Goal: Task Accomplishment & Management: Use online tool/utility

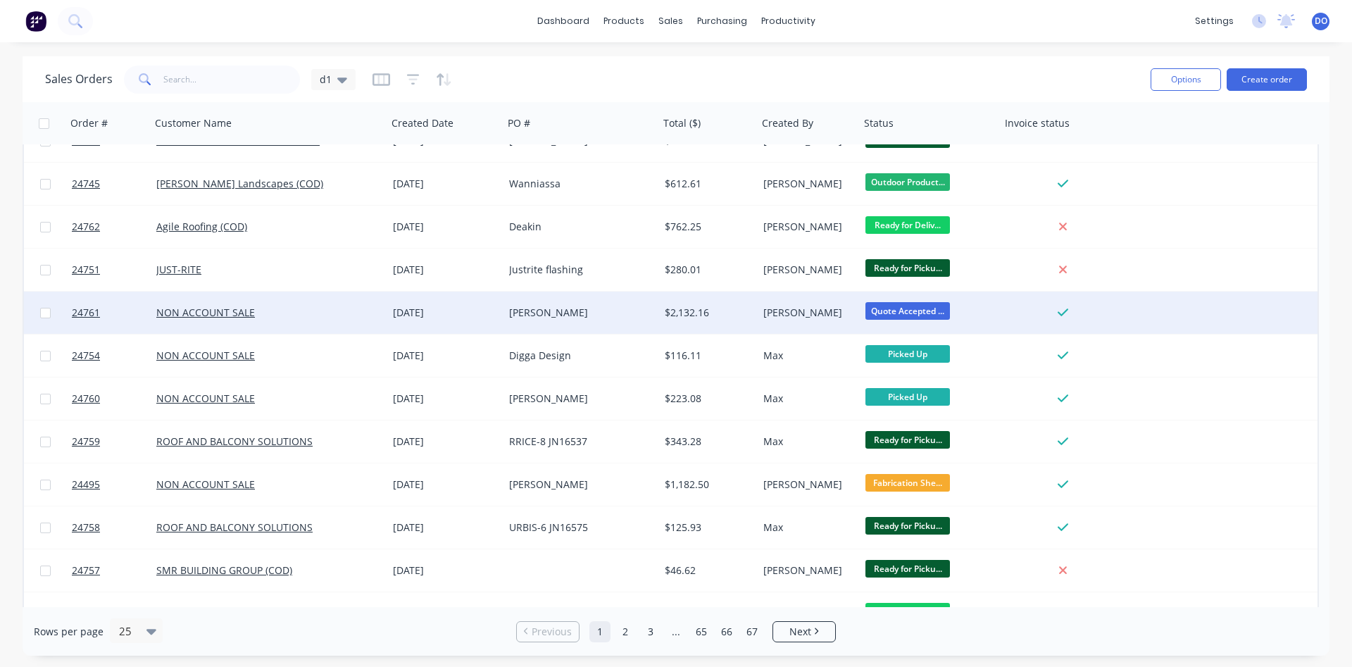
scroll to position [321, 0]
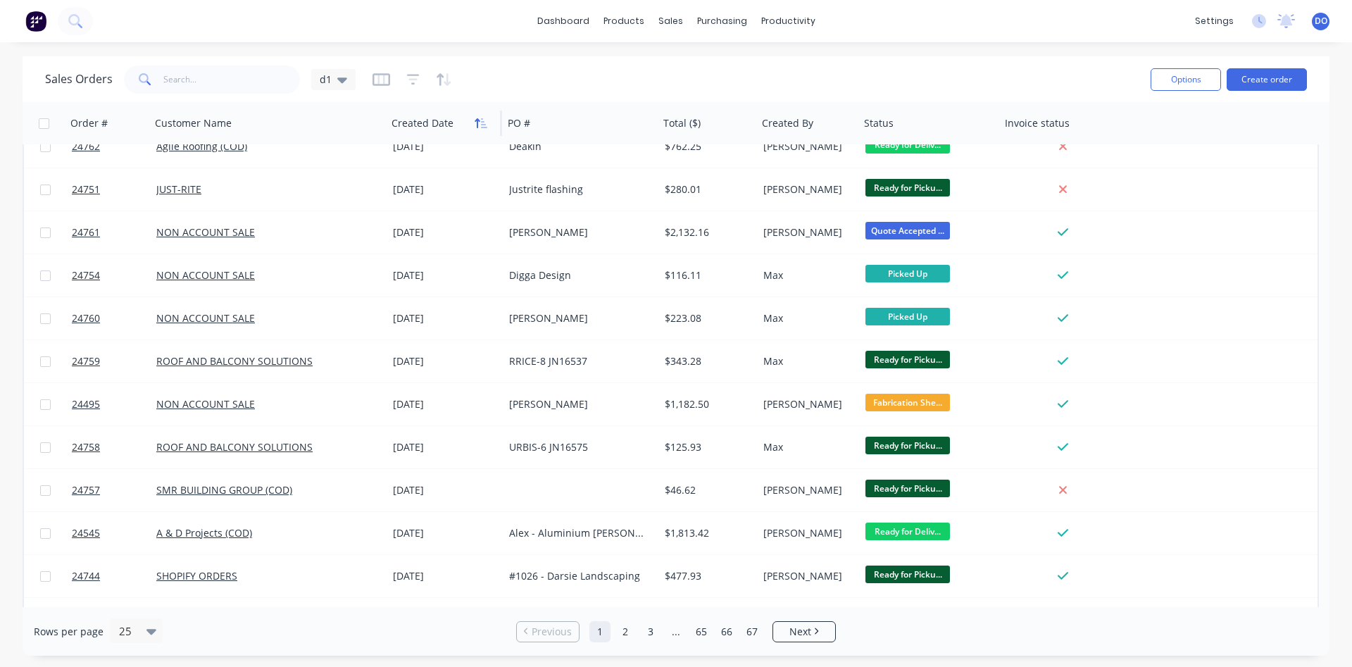
click at [479, 126] on icon "button" at bounding box center [481, 123] width 13 height 11
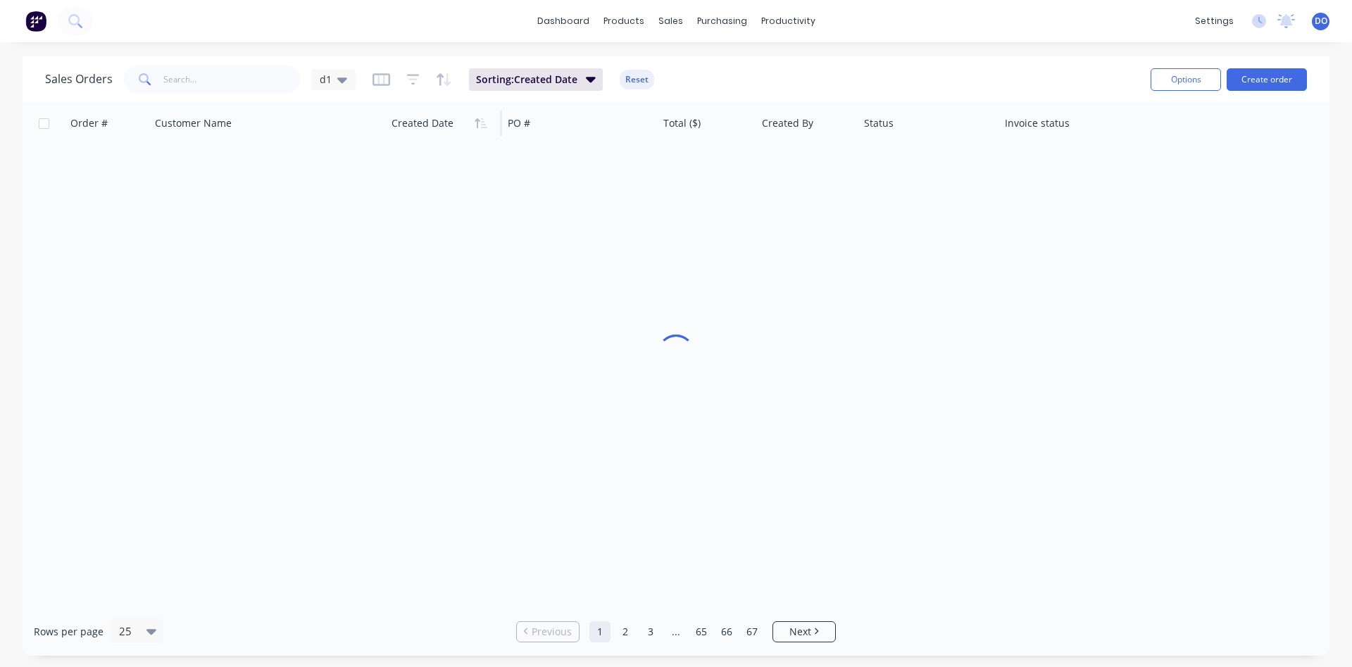
scroll to position [0, 0]
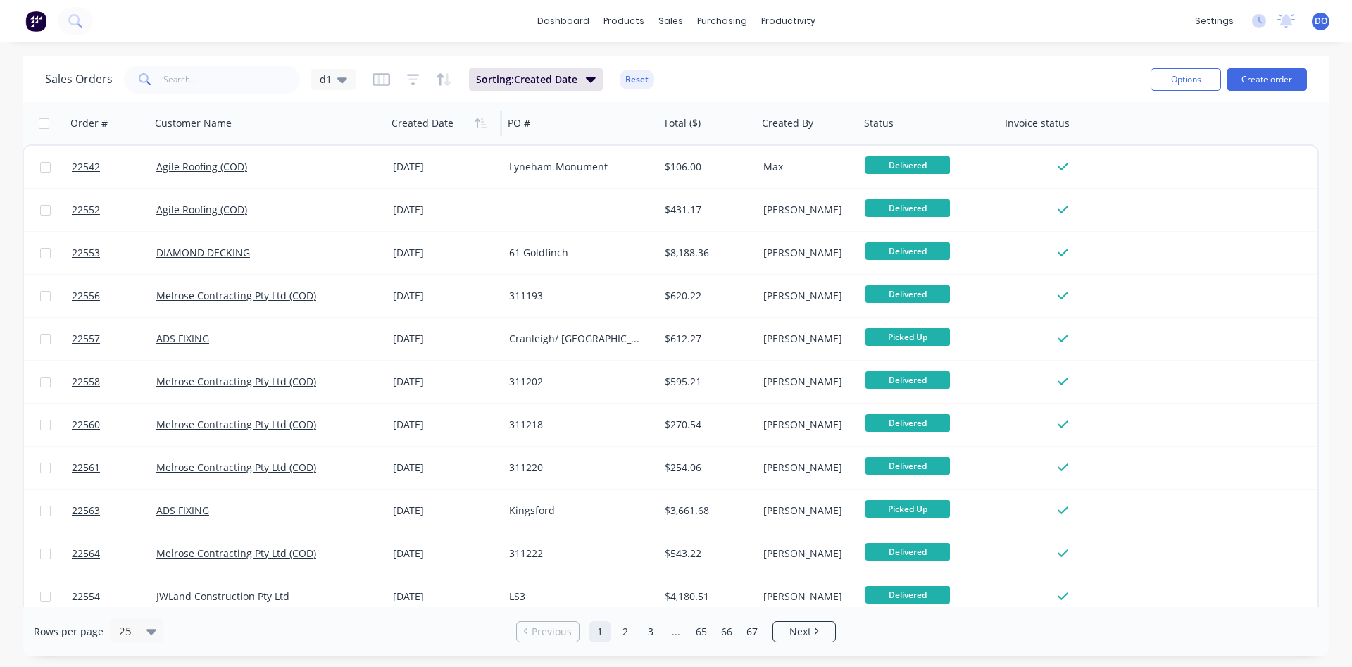
click at [479, 126] on icon "button" at bounding box center [481, 123] width 13 height 11
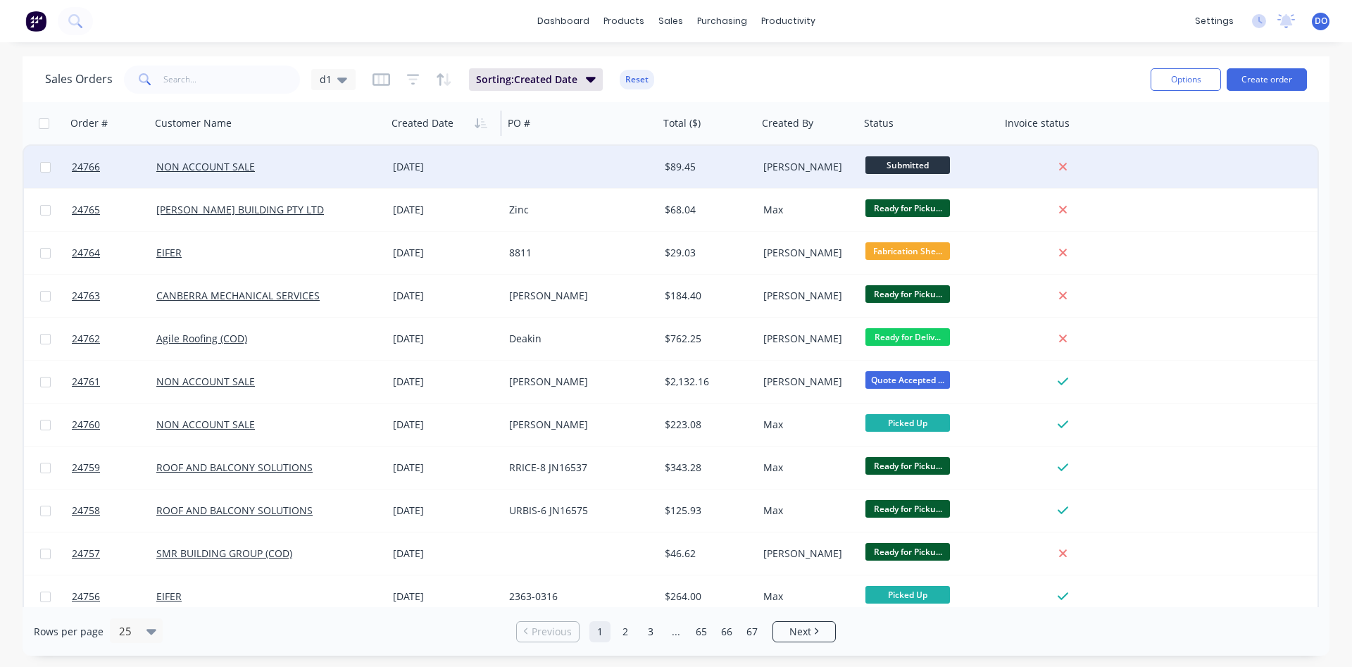
click at [576, 170] on div at bounding box center [581, 167] width 156 height 42
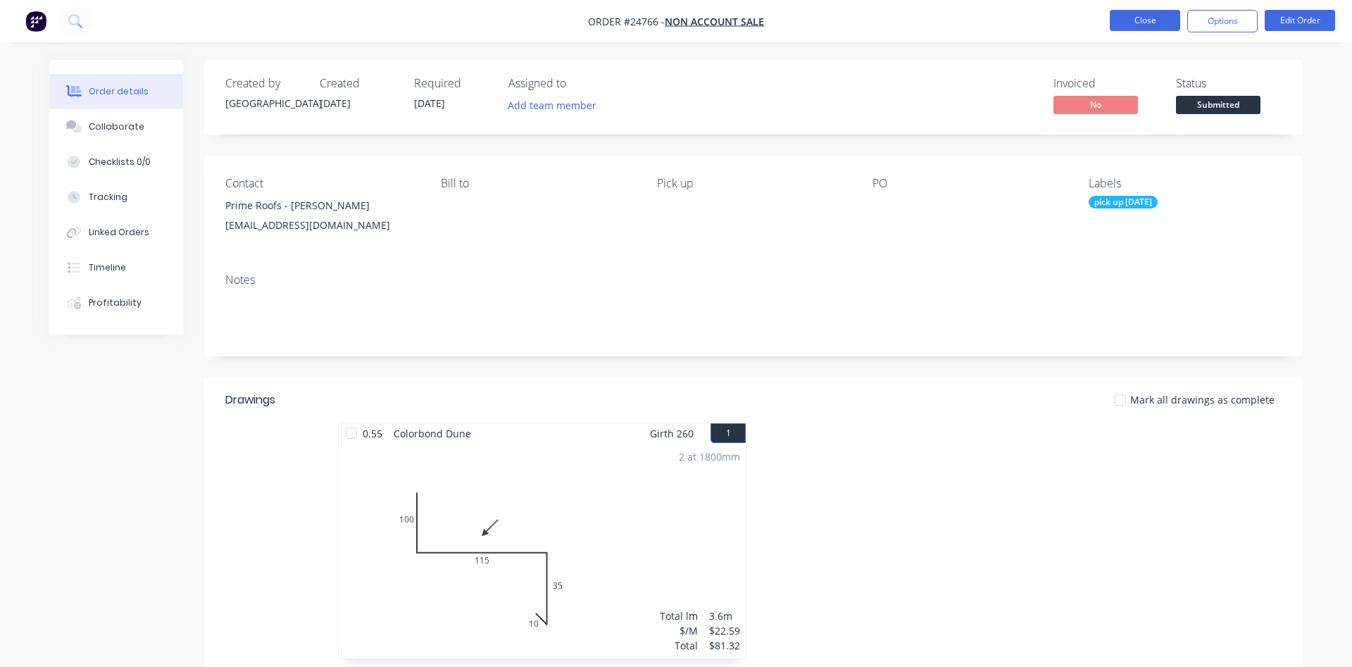
click at [1142, 13] on button "Close" at bounding box center [1145, 20] width 70 height 21
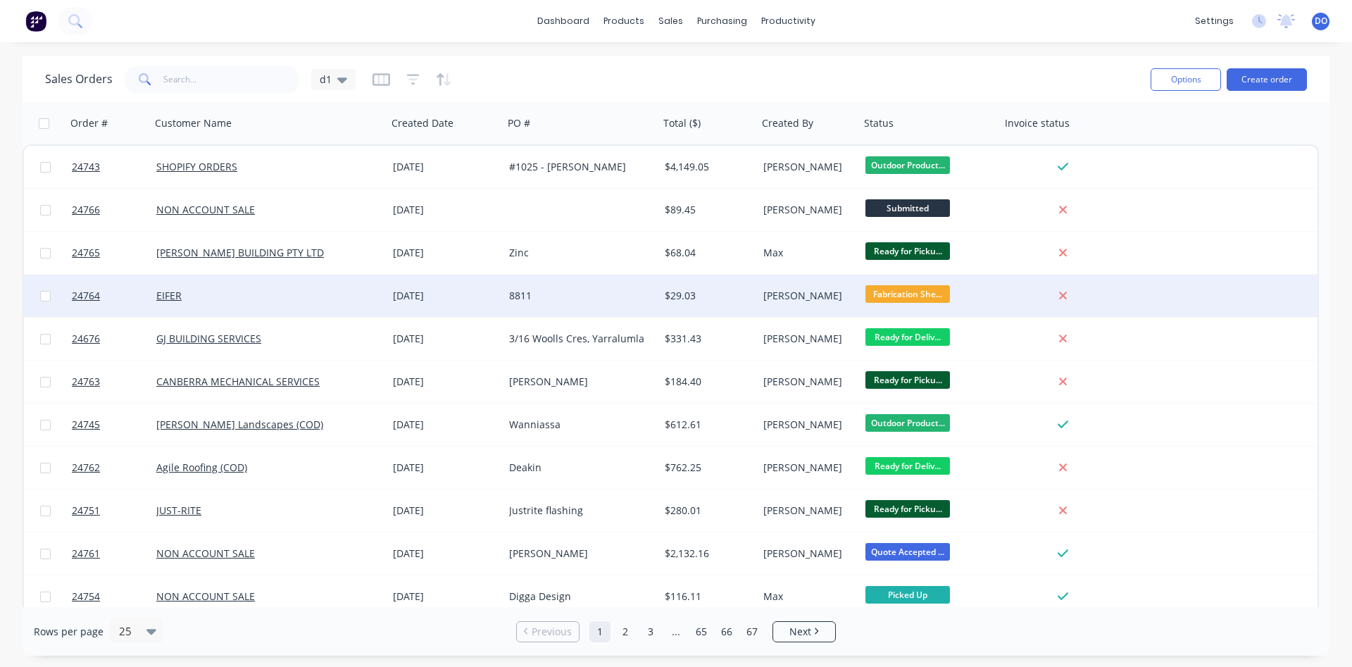
click at [625, 295] on div "8811" at bounding box center [577, 296] width 137 height 14
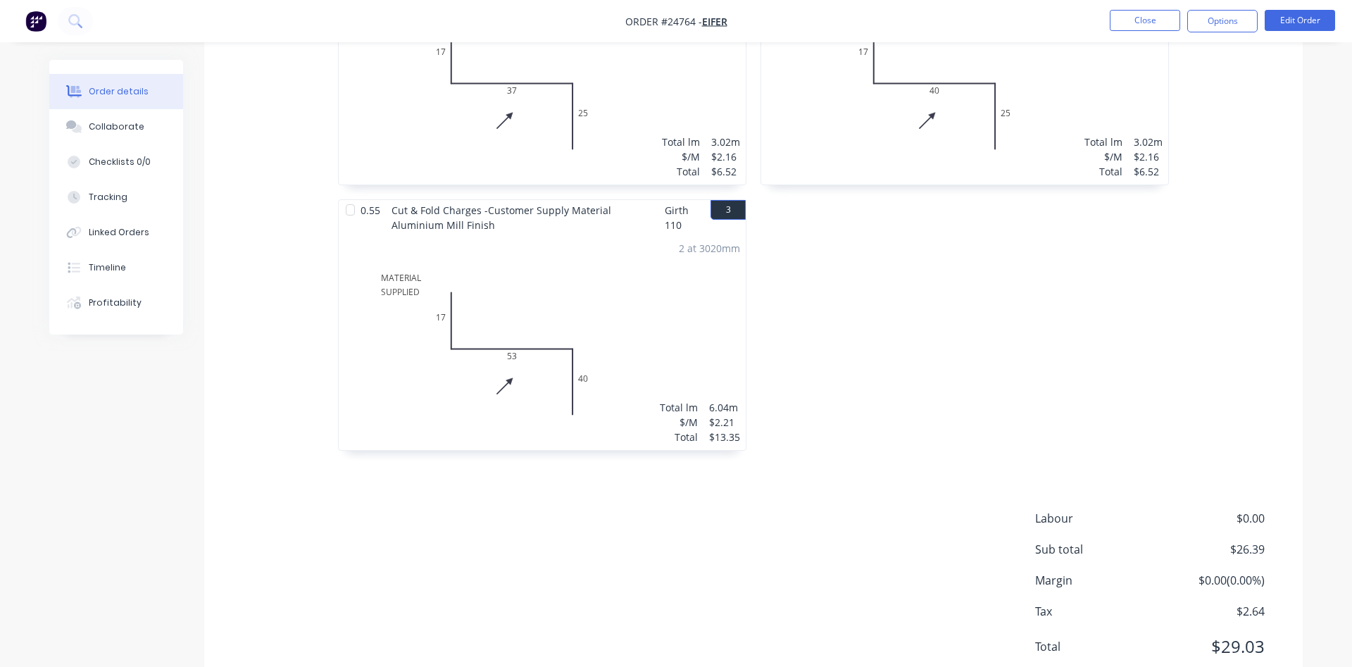
scroll to position [551, 0]
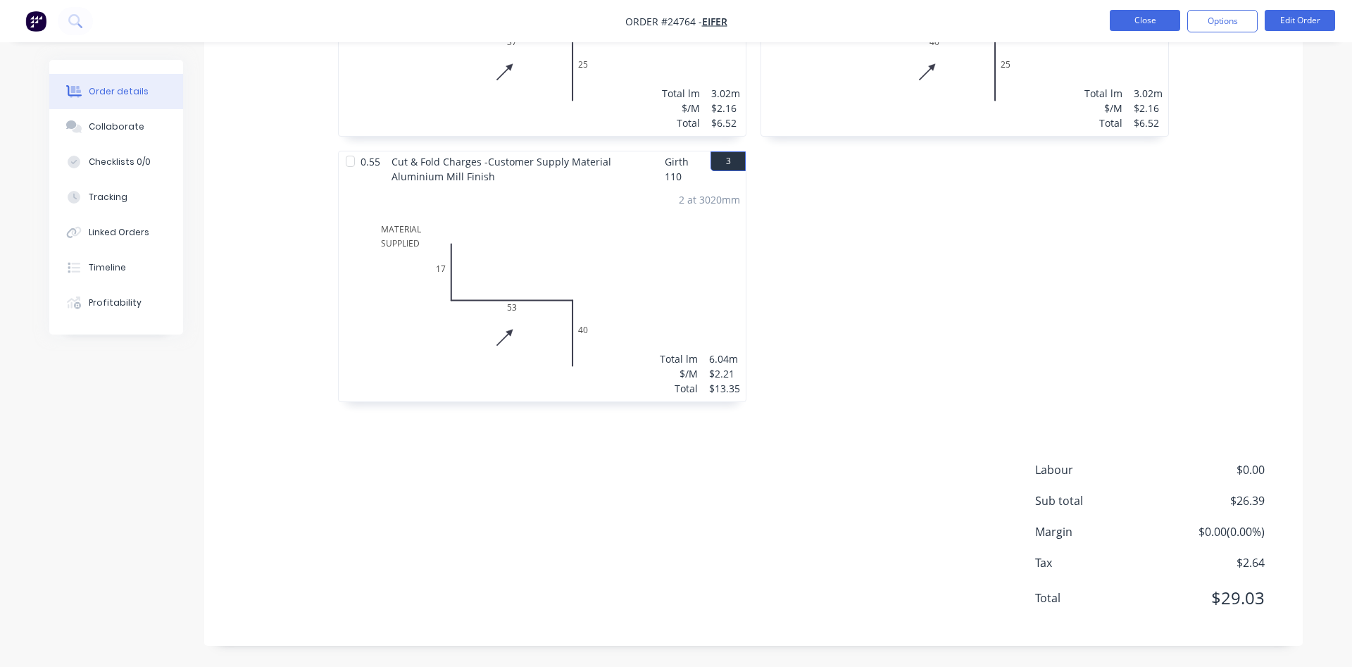
click at [1128, 21] on button "Close" at bounding box center [1145, 20] width 70 height 21
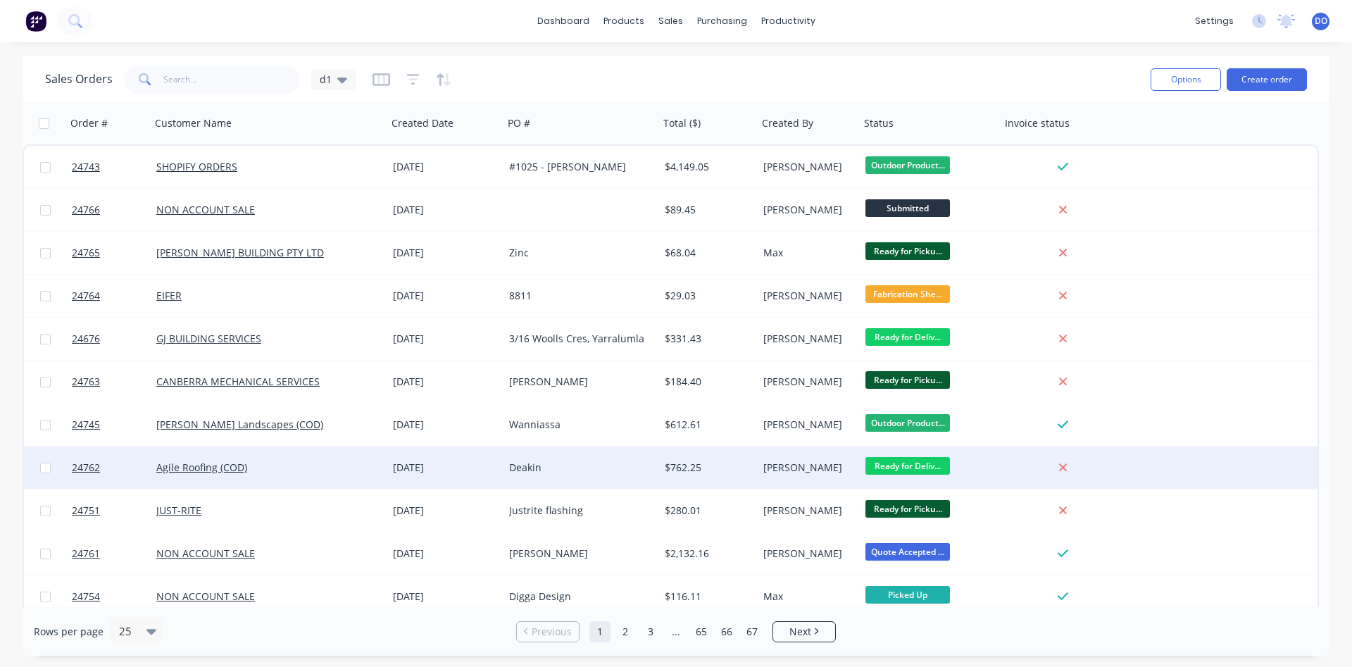
click at [1014, 472] on div at bounding box center [1062, 467] width 113 height 13
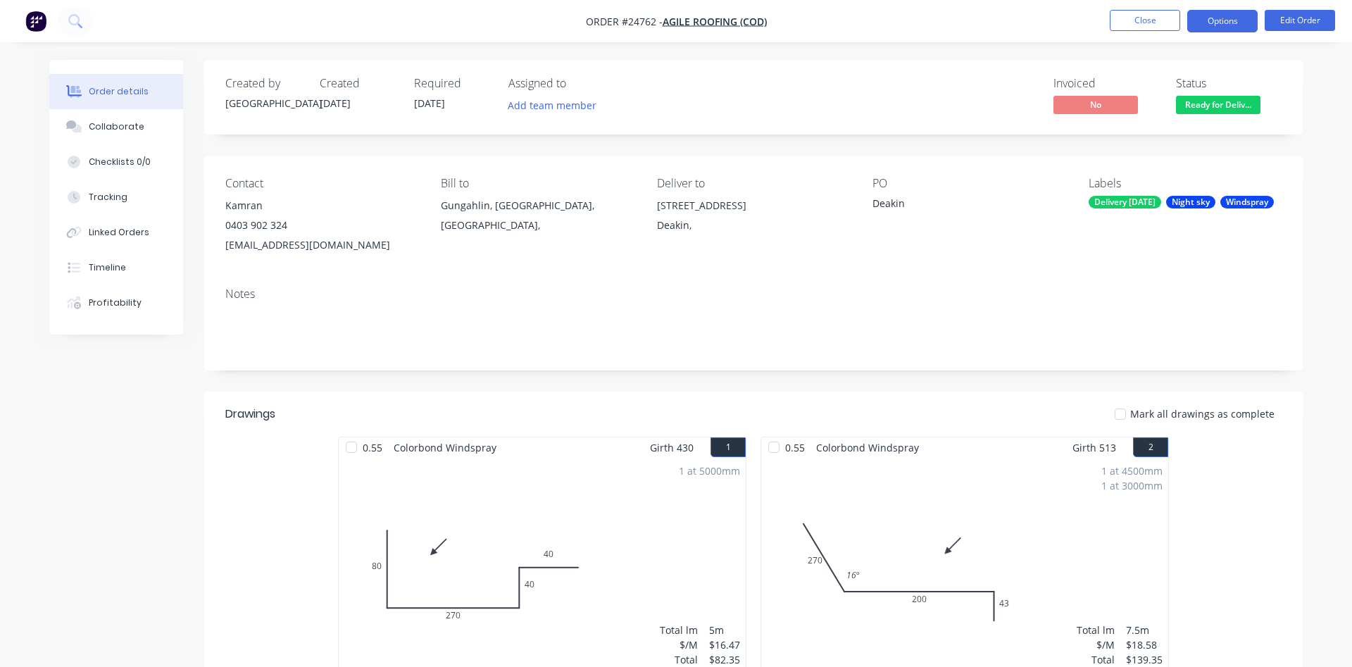
click at [1236, 19] on button "Options" at bounding box center [1222, 21] width 70 height 23
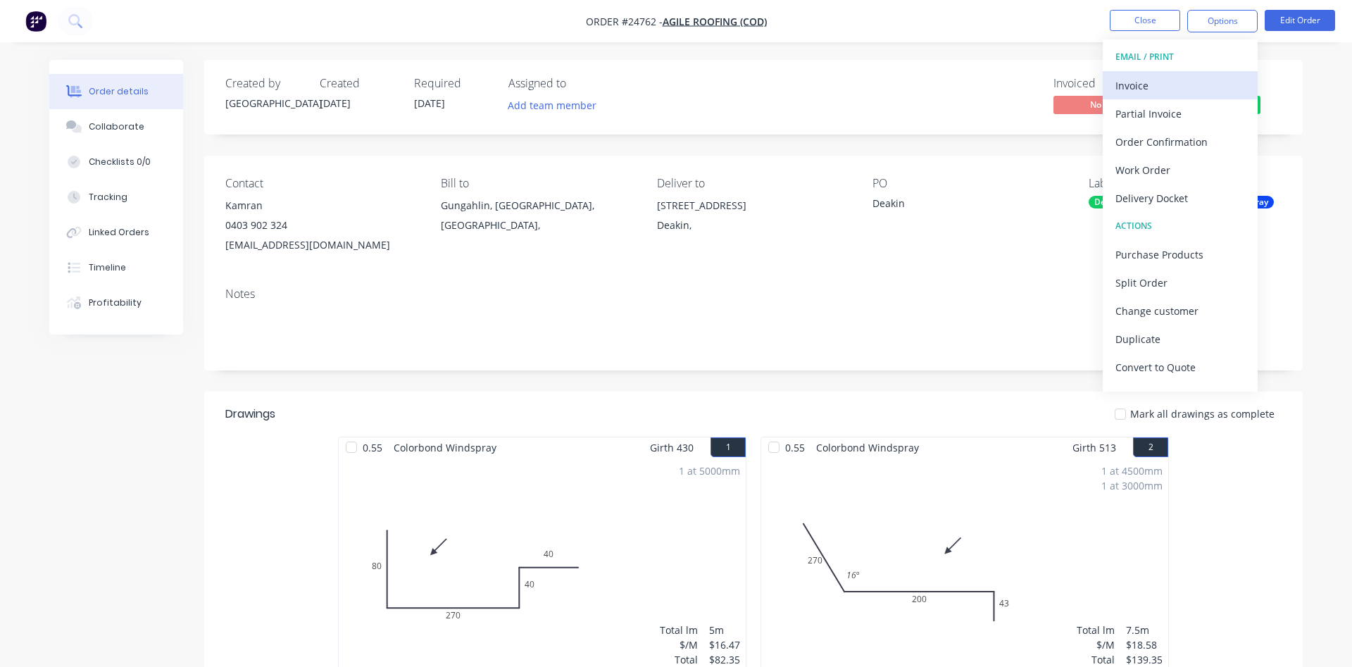
click at [1152, 82] on div "Invoice" at bounding box center [1180, 85] width 130 height 20
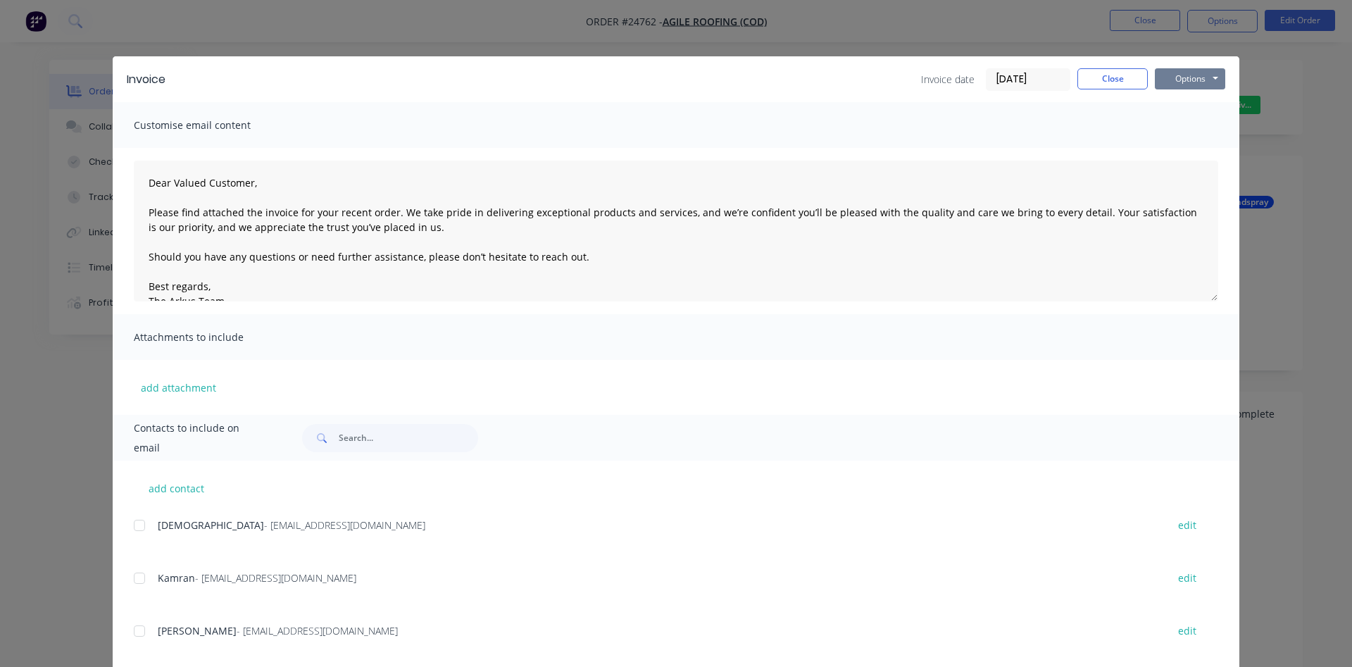
click at [1189, 78] on button "Options" at bounding box center [1190, 78] width 70 height 21
click at [1184, 123] on button "Print" at bounding box center [1200, 126] width 90 height 23
click at [1089, 80] on button "Close" at bounding box center [1112, 78] width 70 height 21
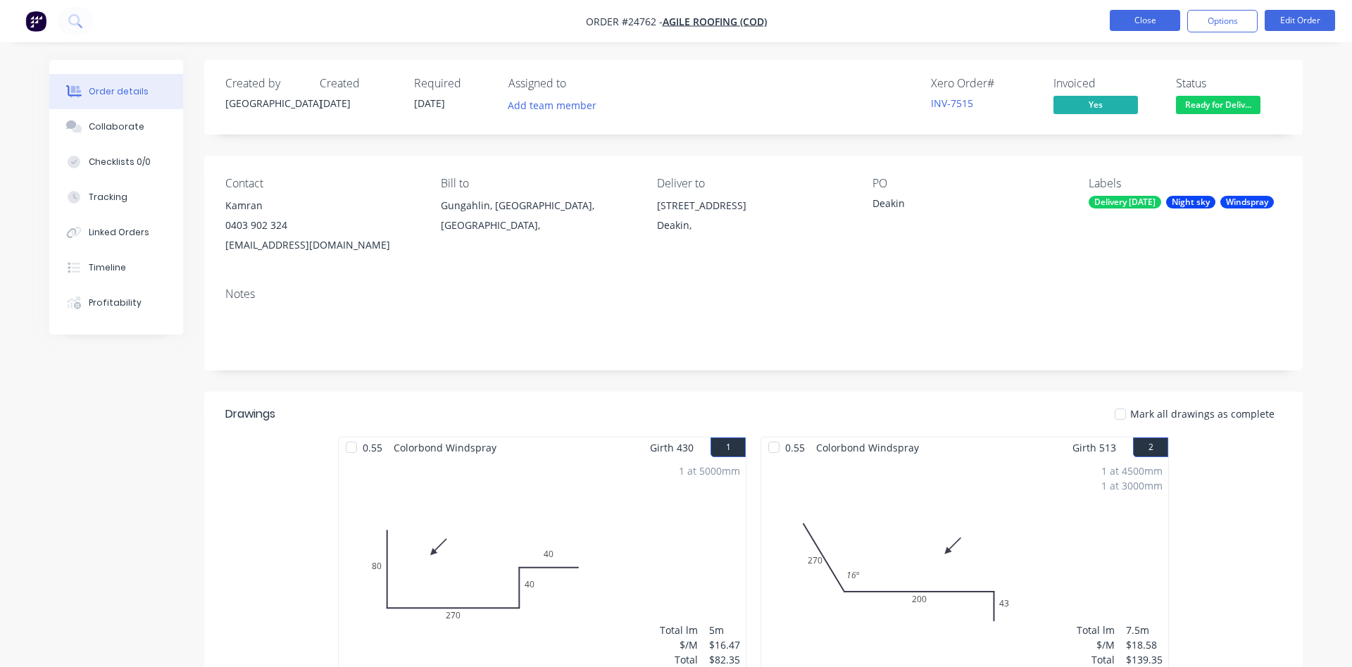
click at [1146, 23] on button "Close" at bounding box center [1145, 20] width 70 height 21
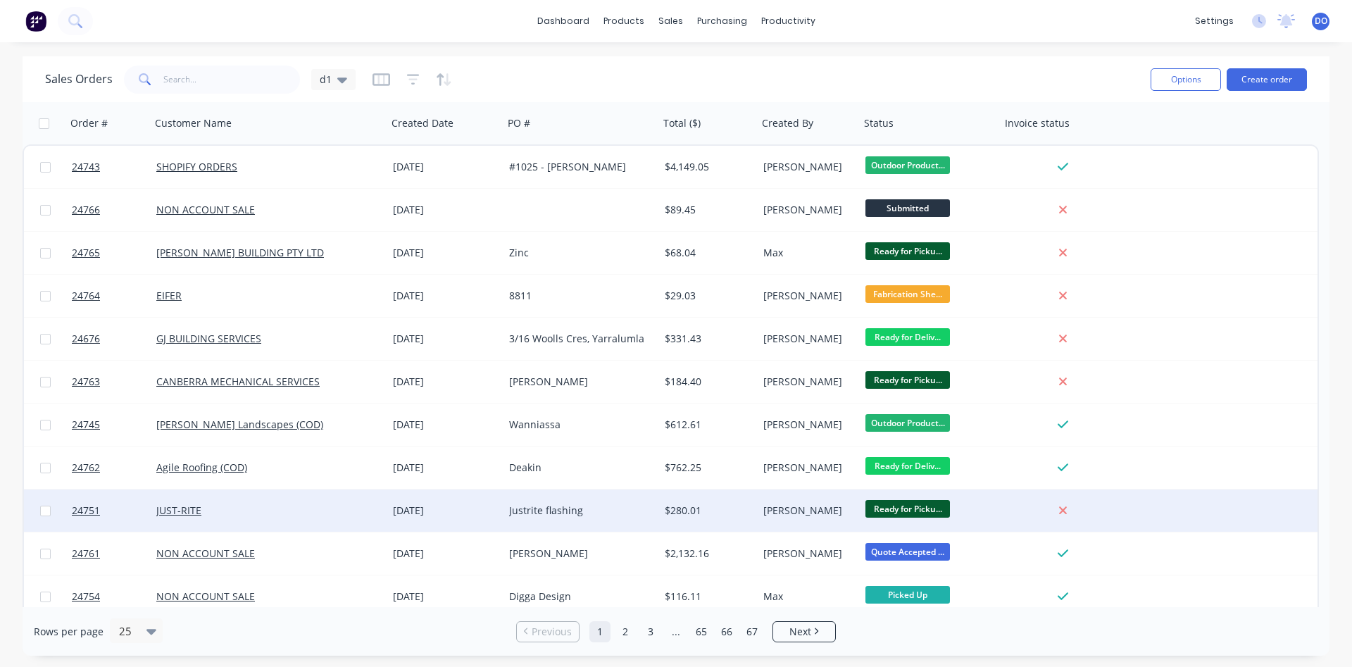
click at [975, 504] on div "Ready for Picku..." at bounding box center [926, 510] width 123 height 21
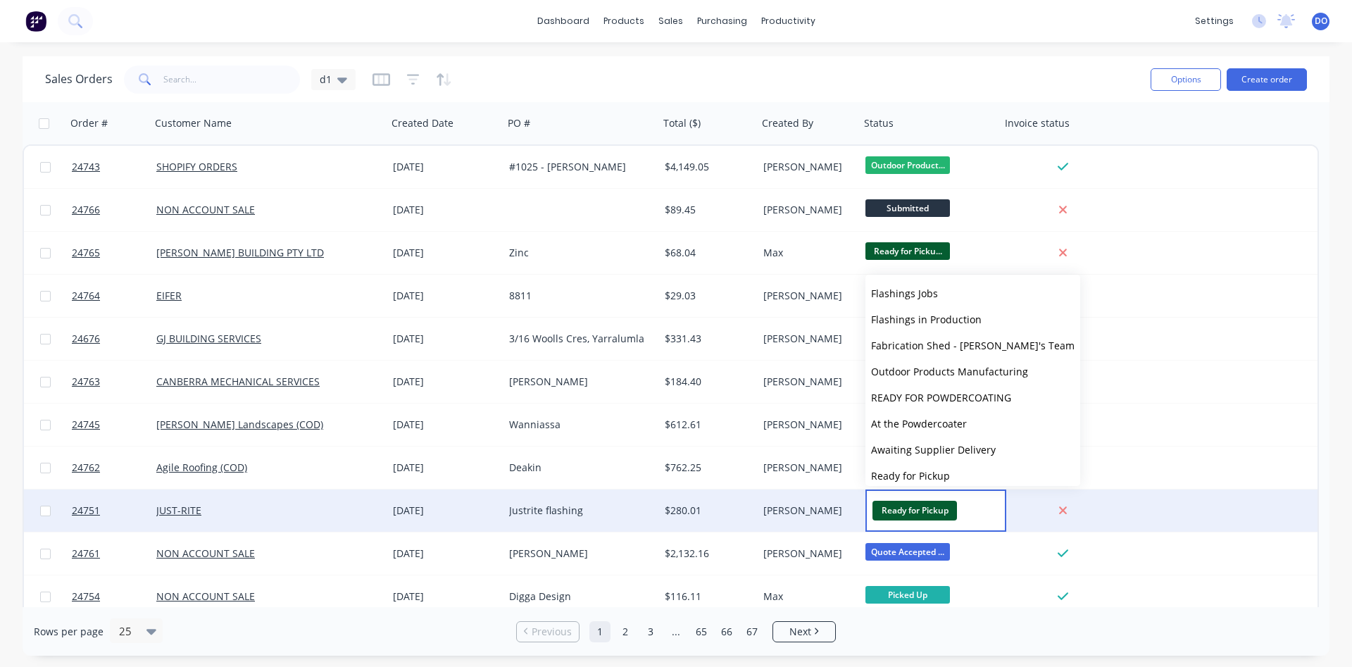
click at [1043, 505] on div at bounding box center [1062, 510] width 113 height 13
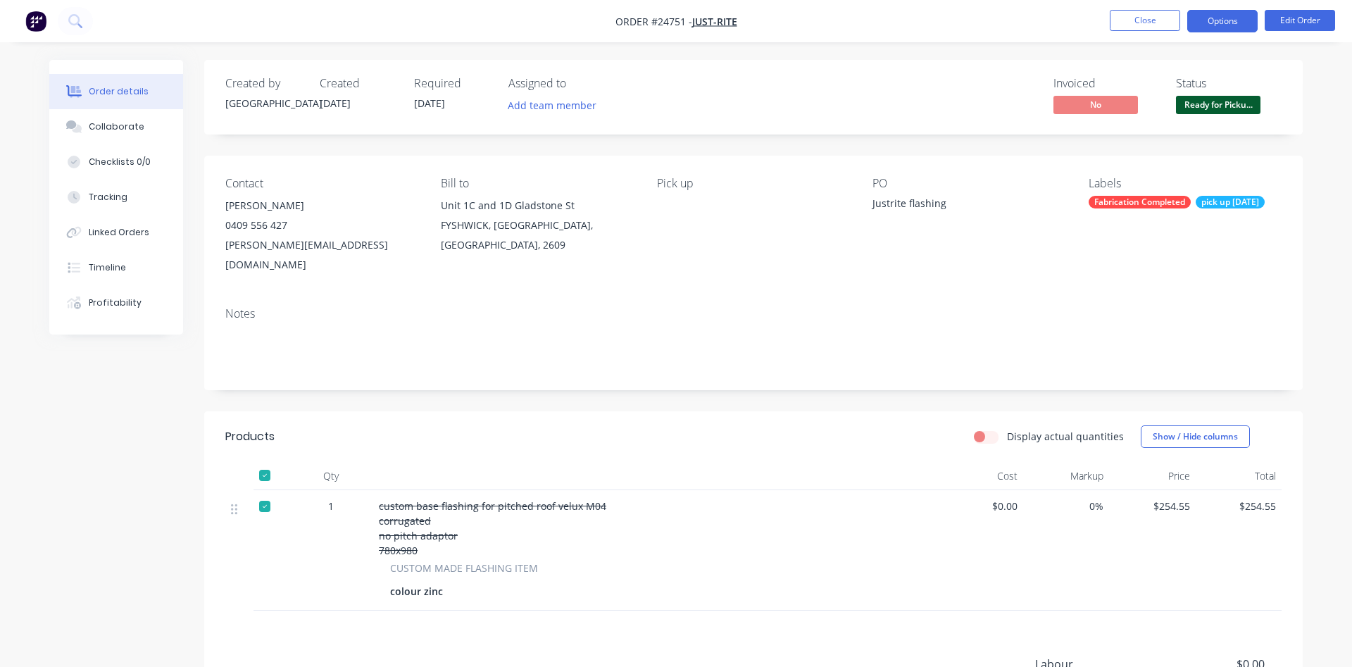
click at [1230, 14] on button "Options" at bounding box center [1222, 21] width 70 height 23
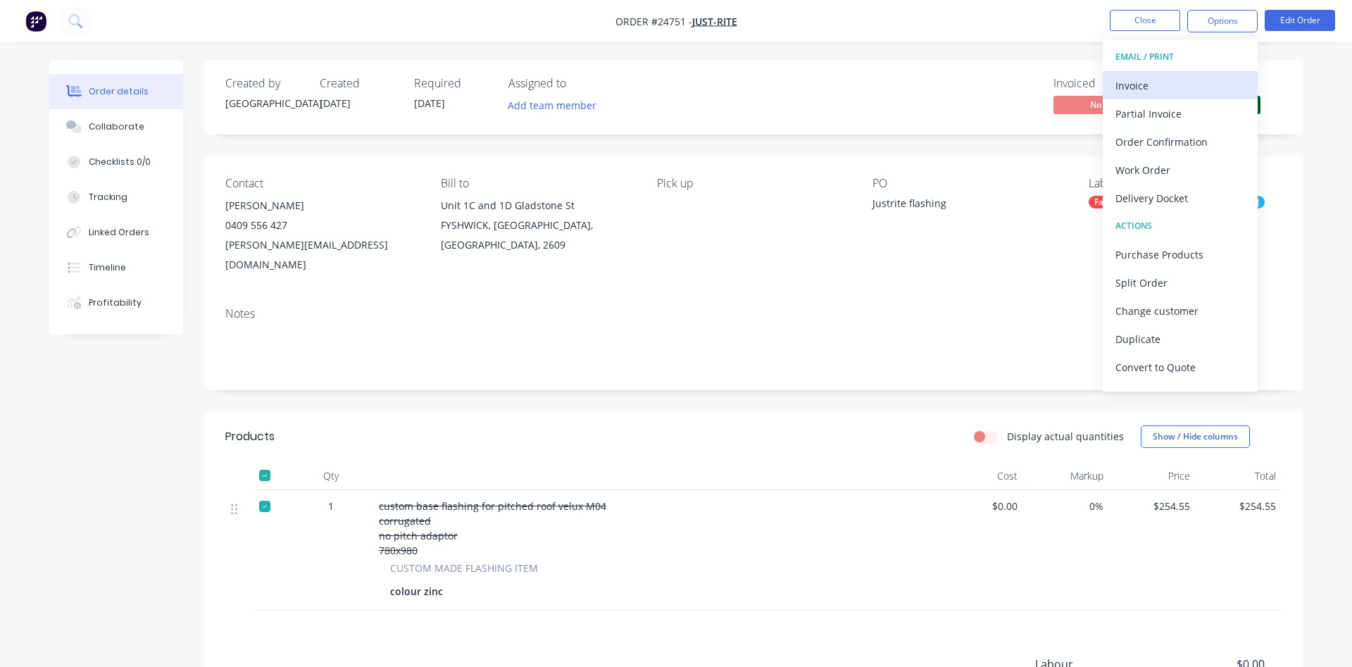
click at [1134, 86] on div "Invoice" at bounding box center [1180, 85] width 130 height 20
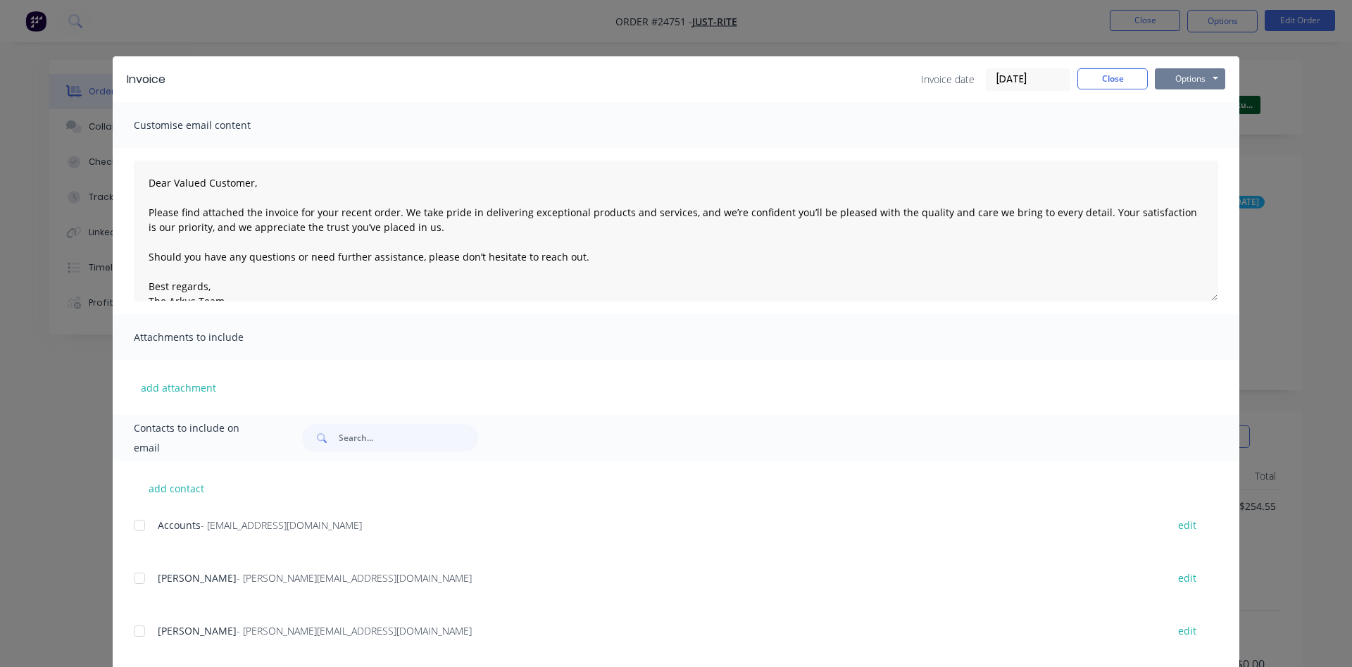
click at [1186, 75] on button "Options" at bounding box center [1190, 78] width 70 height 21
click at [1193, 134] on button "Print" at bounding box center [1200, 126] width 90 height 23
click at [1127, 80] on button "Close" at bounding box center [1112, 78] width 70 height 21
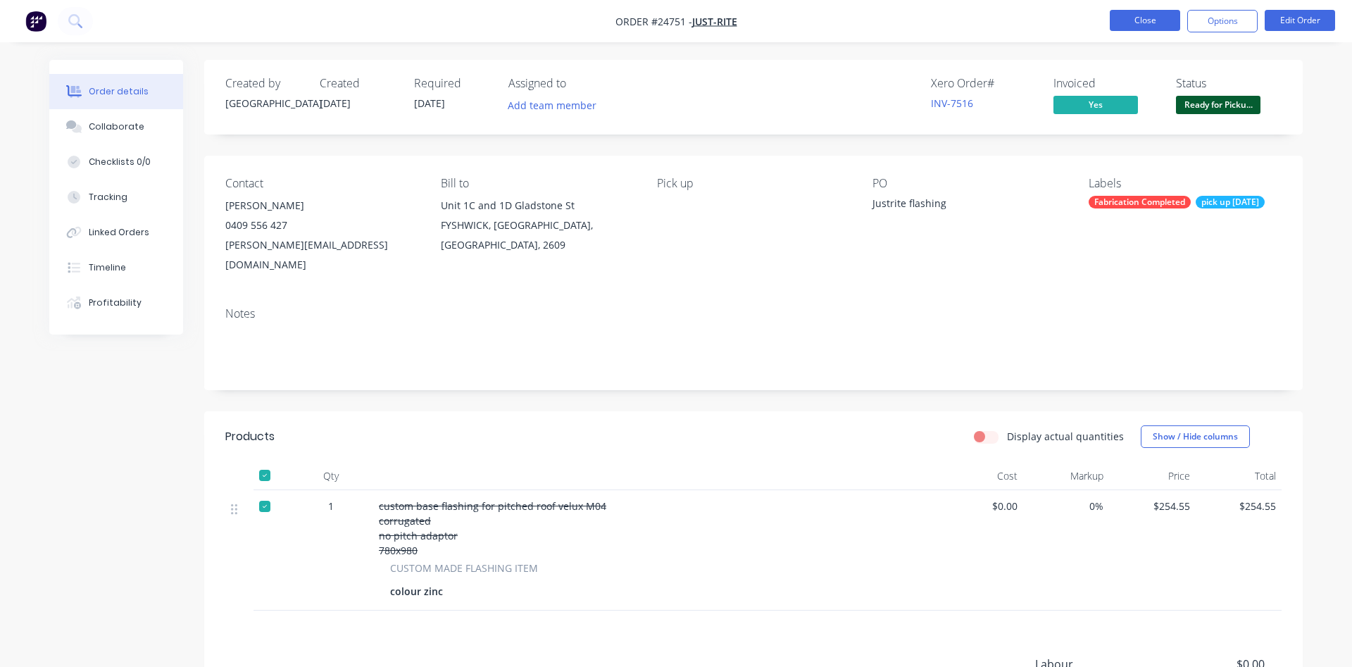
click at [1150, 24] on button "Close" at bounding box center [1145, 20] width 70 height 21
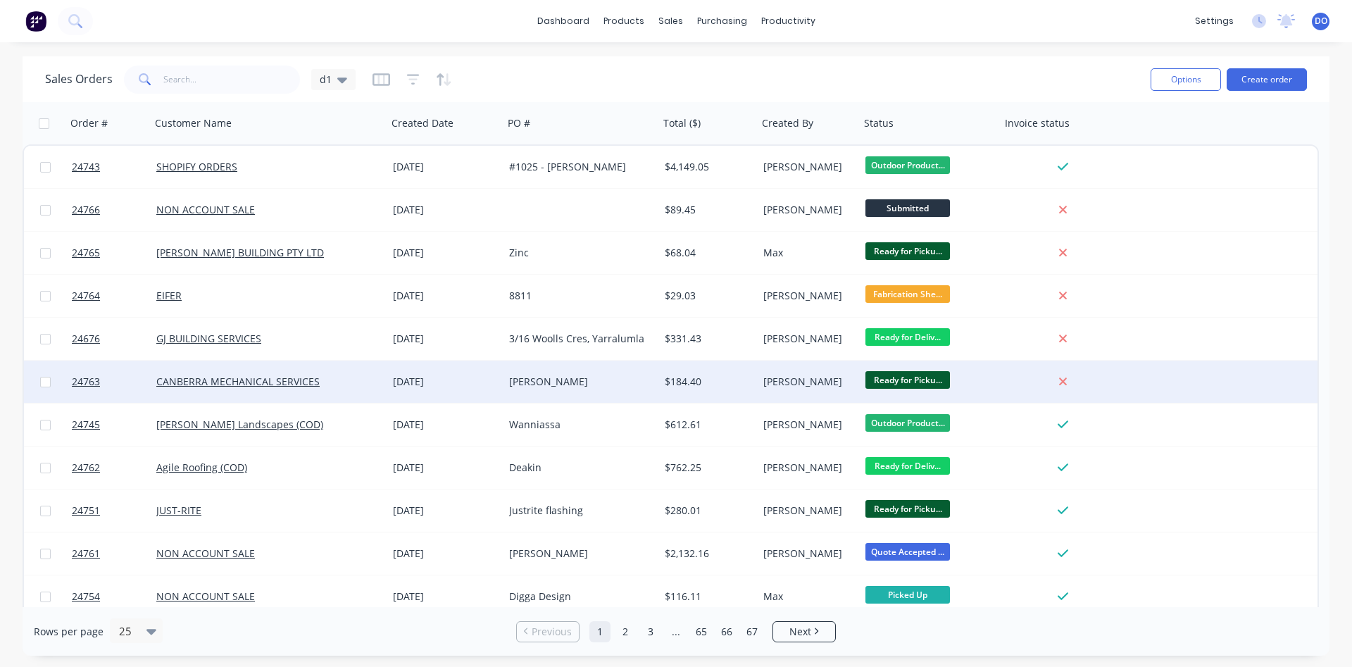
click at [812, 389] on div "[PERSON_NAME]" at bounding box center [809, 381] width 102 height 42
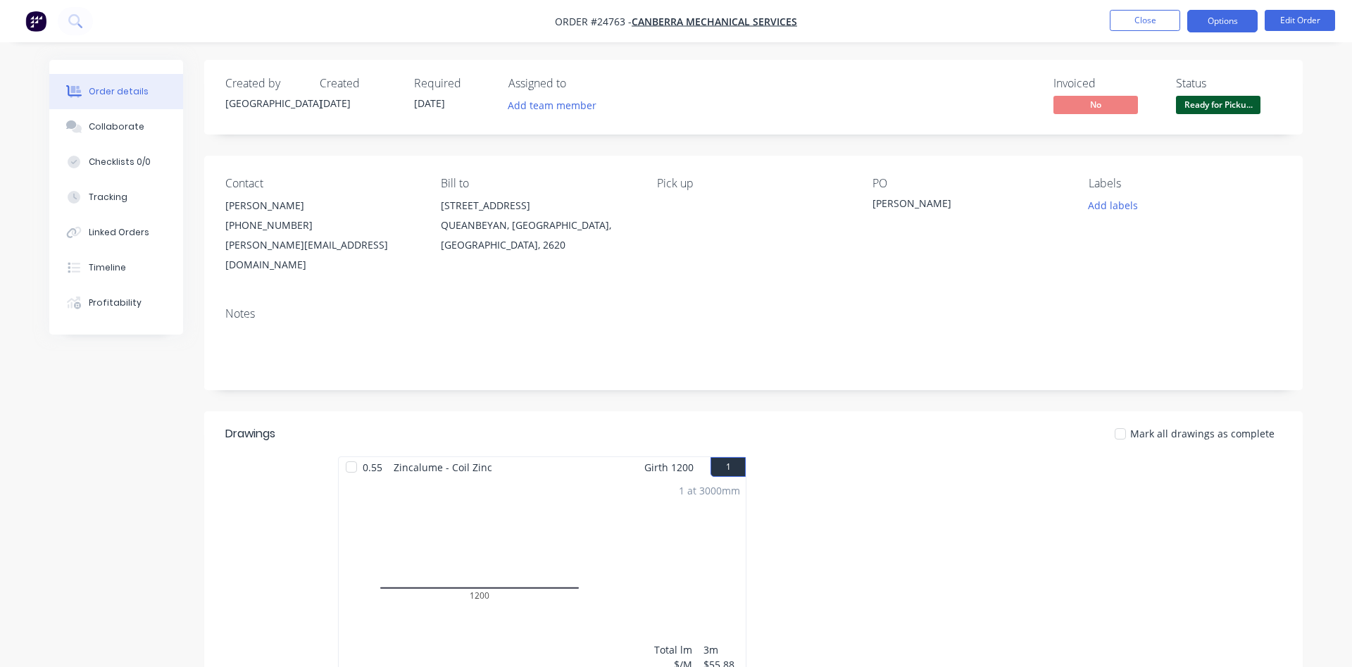
click at [1227, 21] on button "Options" at bounding box center [1222, 21] width 70 height 23
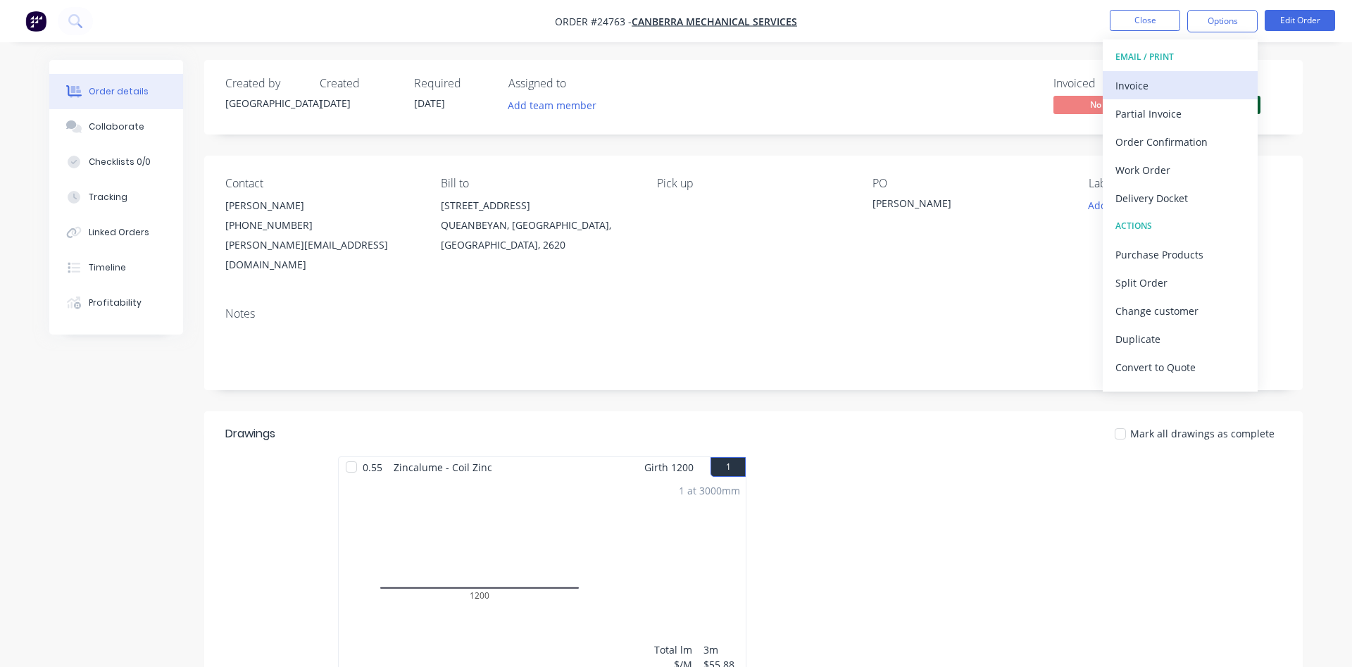
click at [1168, 77] on div "Invoice" at bounding box center [1180, 85] width 130 height 20
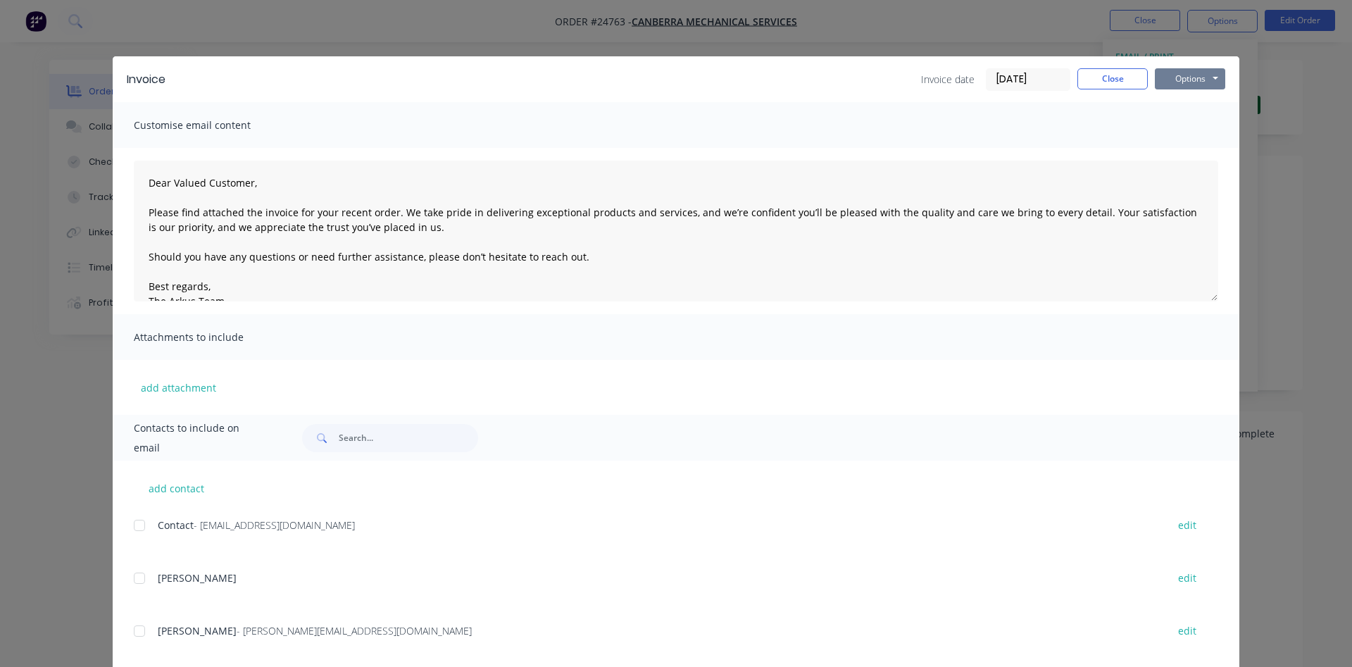
click at [1199, 83] on button "Options" at bounding box center [1190, 78] width 70 height 21
click at [1196, 130] on button "Print" at bounding box center [1200, 126] width 90 height 23
click at [1120, 81] on button "Close" at bounding box center [1112, 78] width 70 height 21
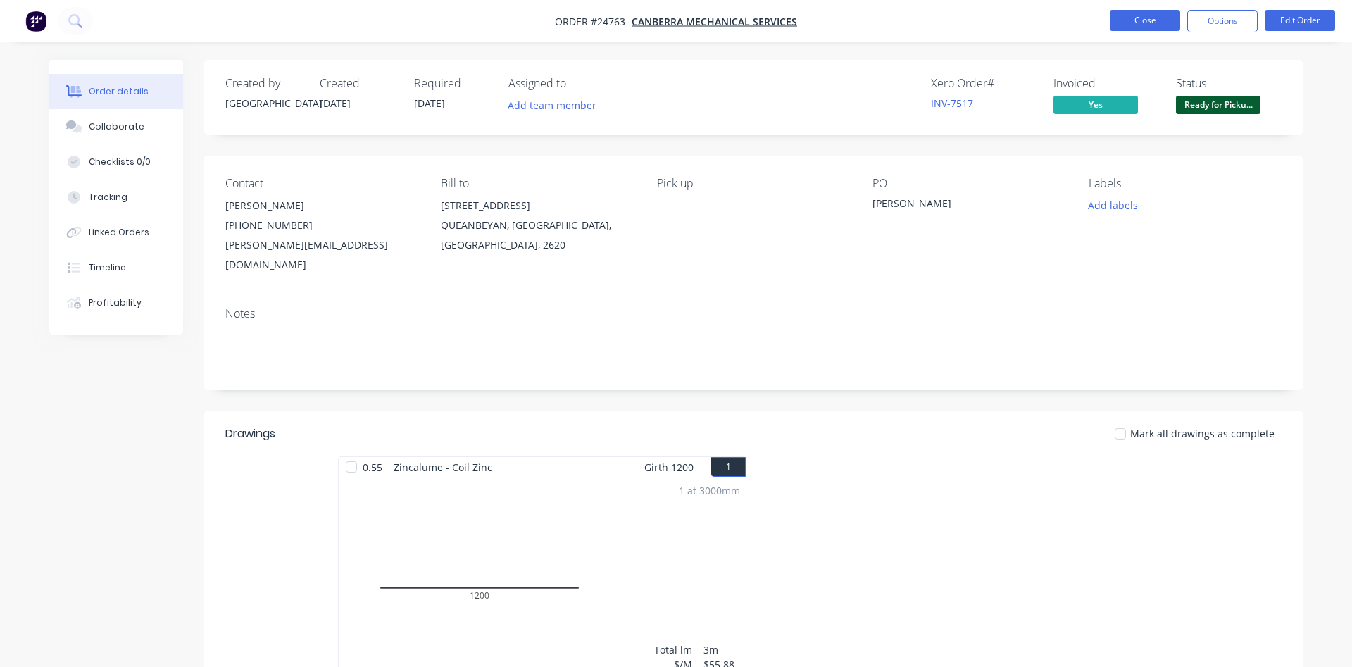
click at [1142, 23] on button "Close" at bounding box center [1145, 20] width 70 height 21
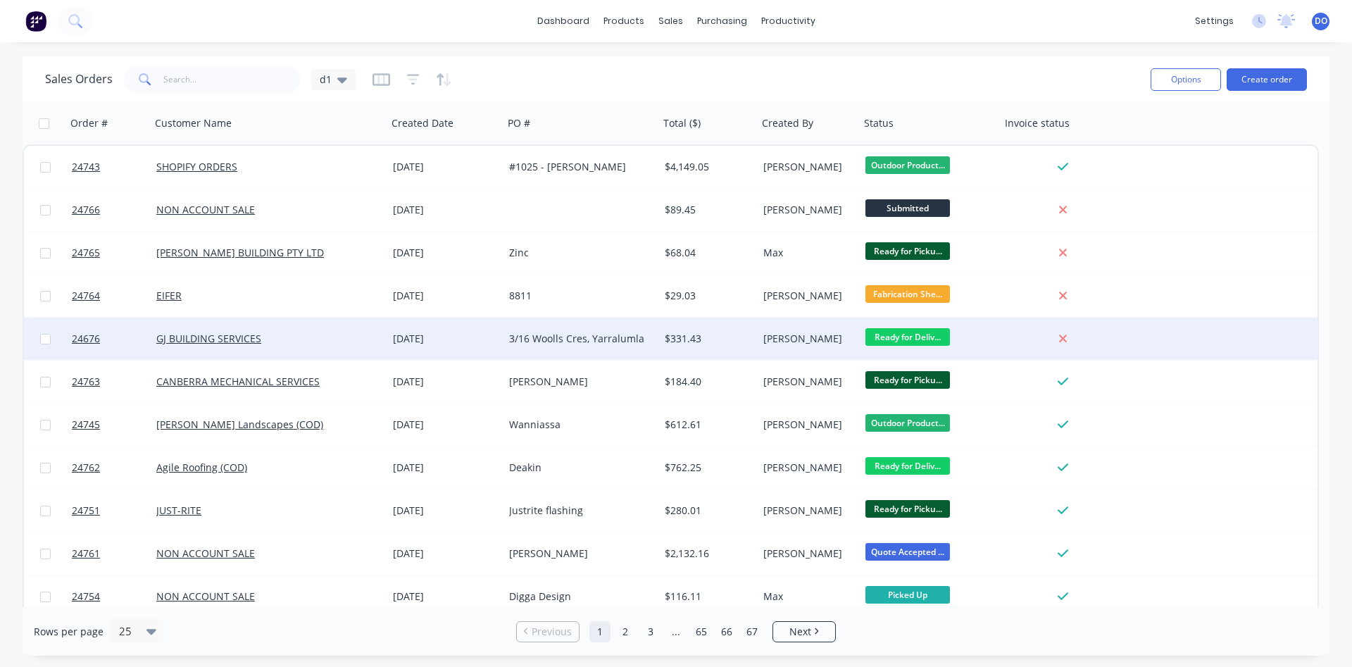
click at [992, 339] on div "Ready for Deliv..." at bounding box center [930, 338] width 130 height 21
click at [824, 342] on div "[PERSON_NAME]" at bounding box center [806, 339] width 87 height 14
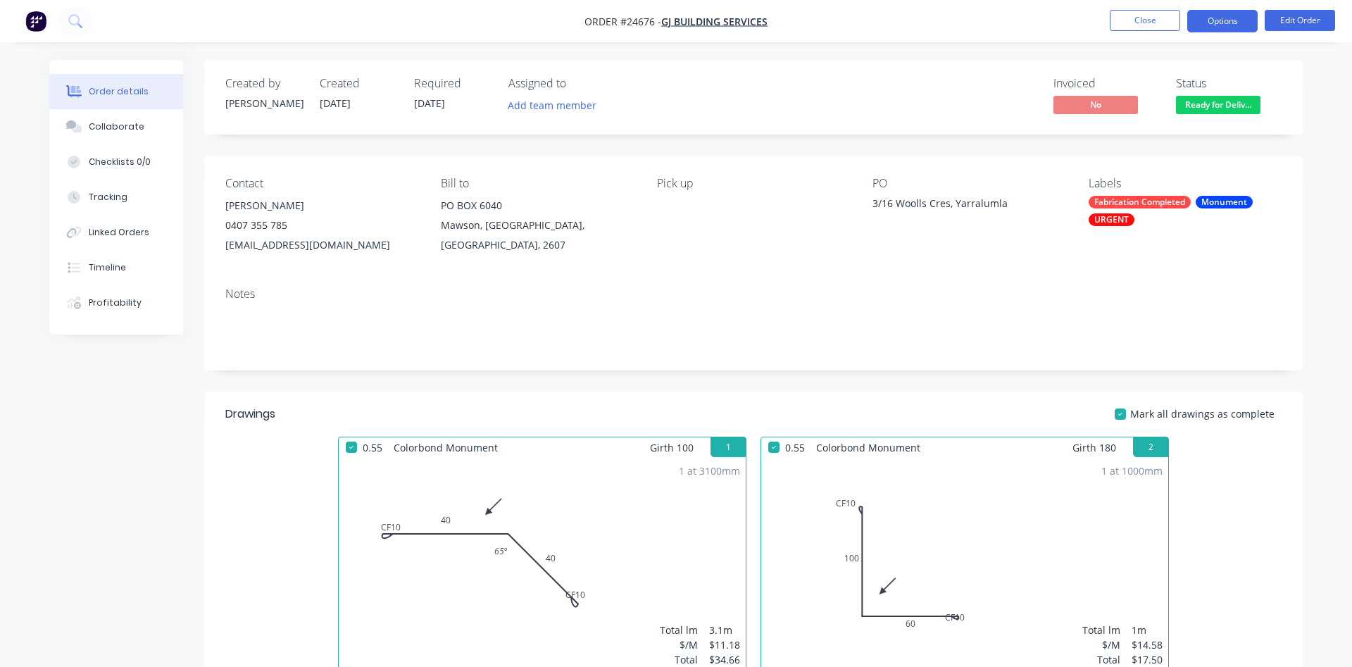
click at [1222, 18] on button "Options" at bounding box center [1222, 21] width 70 height 23
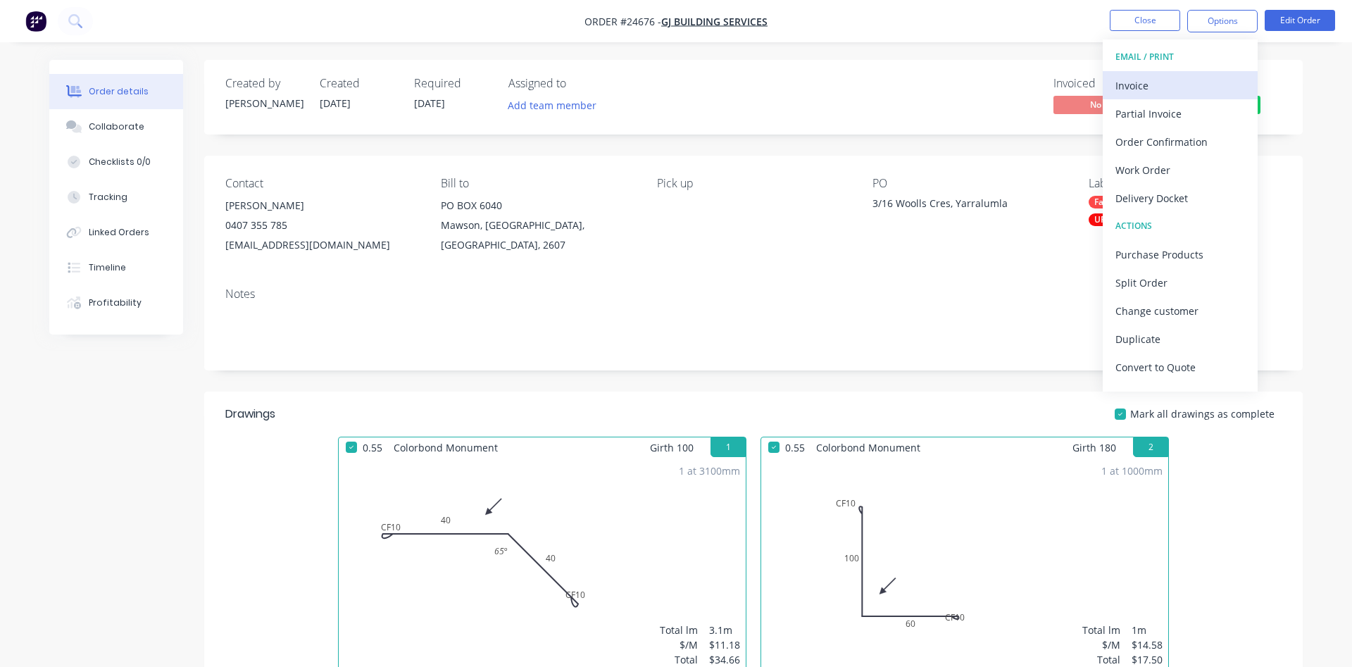
click at [1114, 86] on button "Invoice" at bounding box center [1180, 85] width 155 height 28
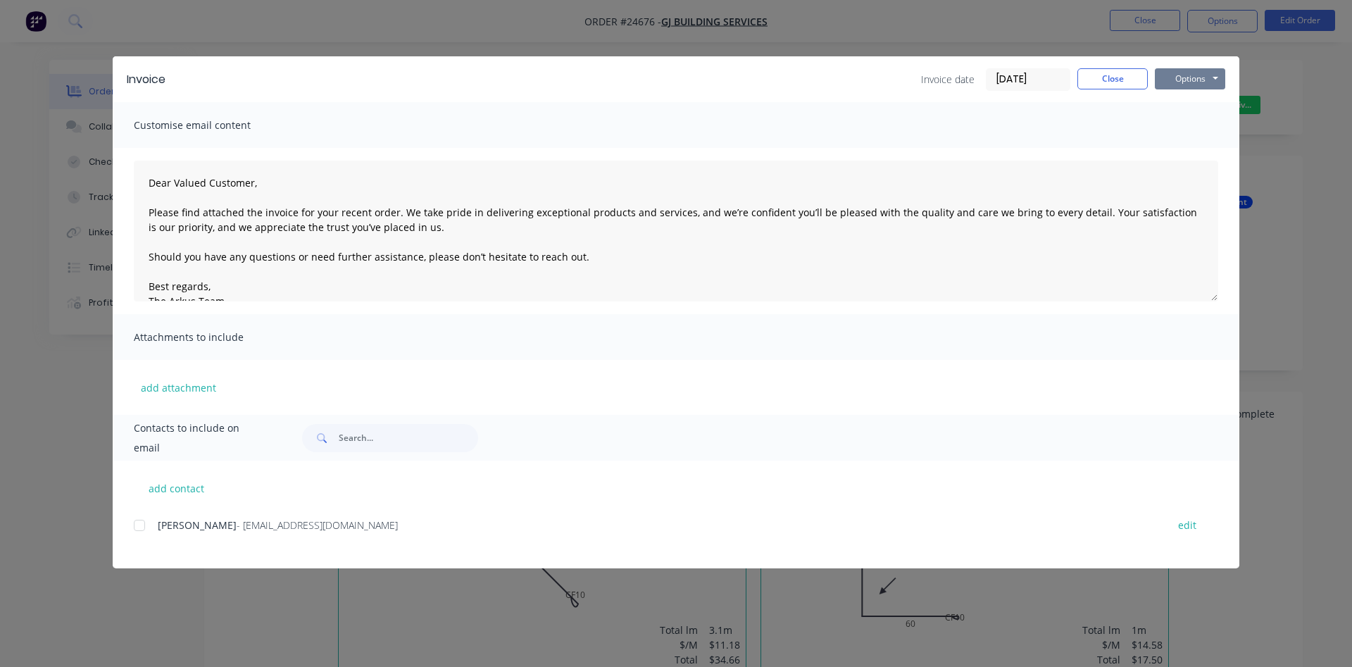
click at [1181, 76] on button "Options" at bounding box center [1190, 78] width 70 height 21
click at [1191, 125] on button "Print" at bounding box center [1200, 126] width 90 height 23
click at [1098, 77] on button "Close" at bounding box center [1112, 78] width 70 height 21
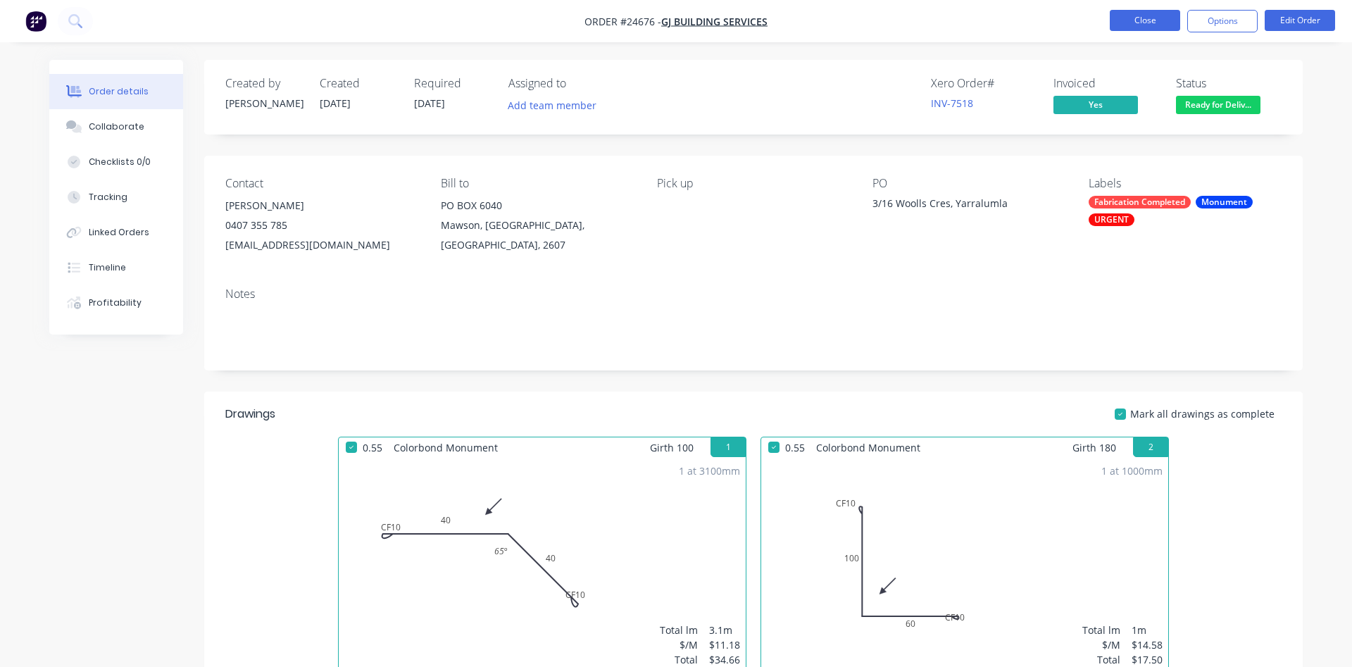
click at [1126, 19] on button "Close" at bounding box center [1145, 20] width 70 height 21
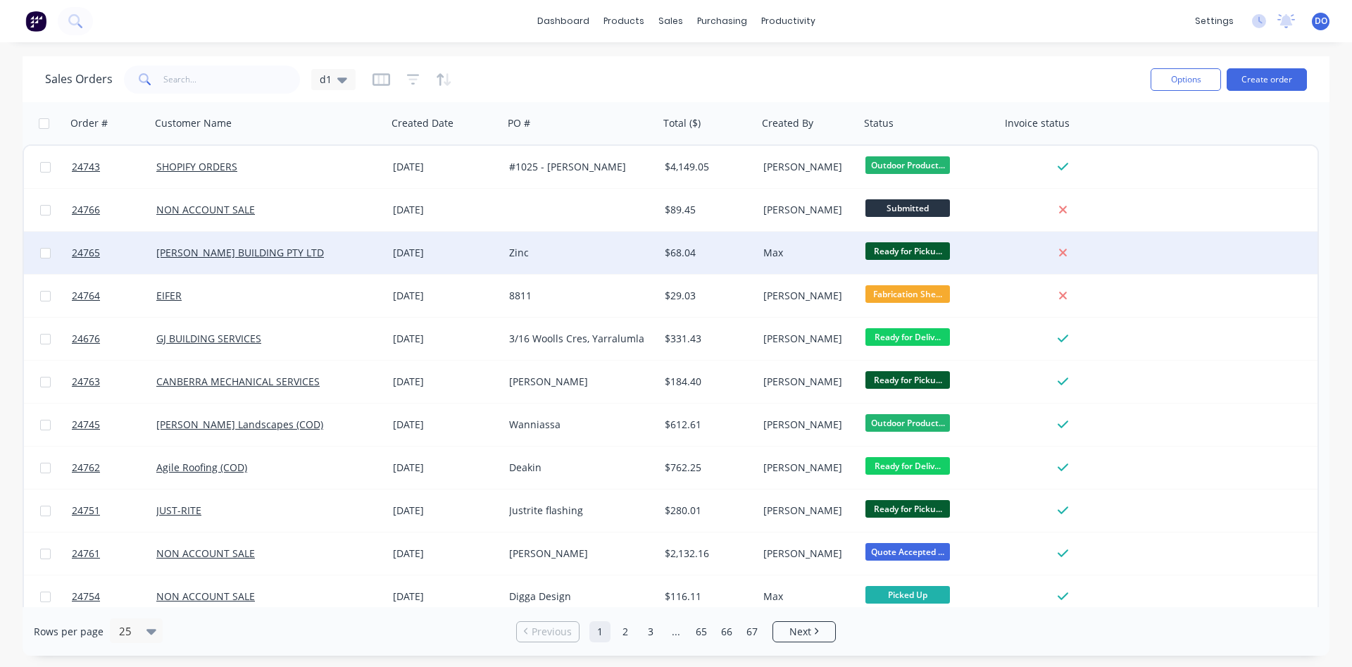
click at [995, 248] on div "Ready for Picku..." at bounding box center [930, 253] width 141 height 42
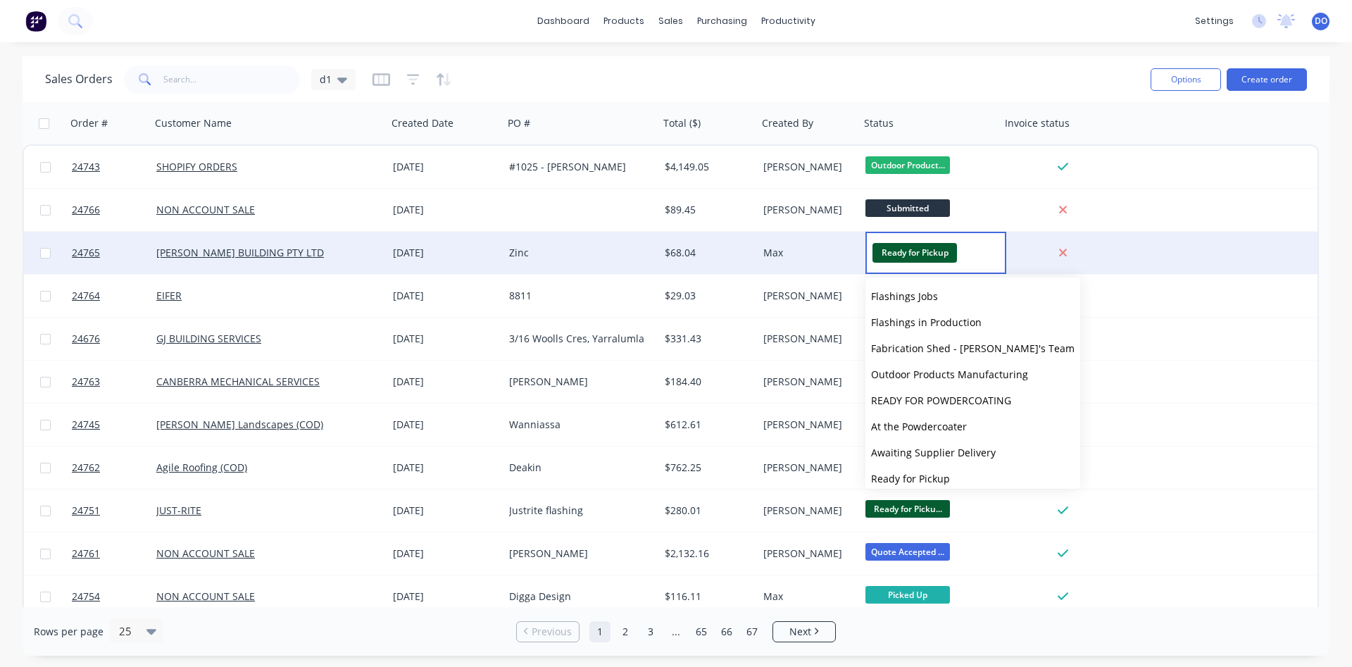
click at [820, 251] on div "Max" at bounding box center [806, 253] width 87 height 14
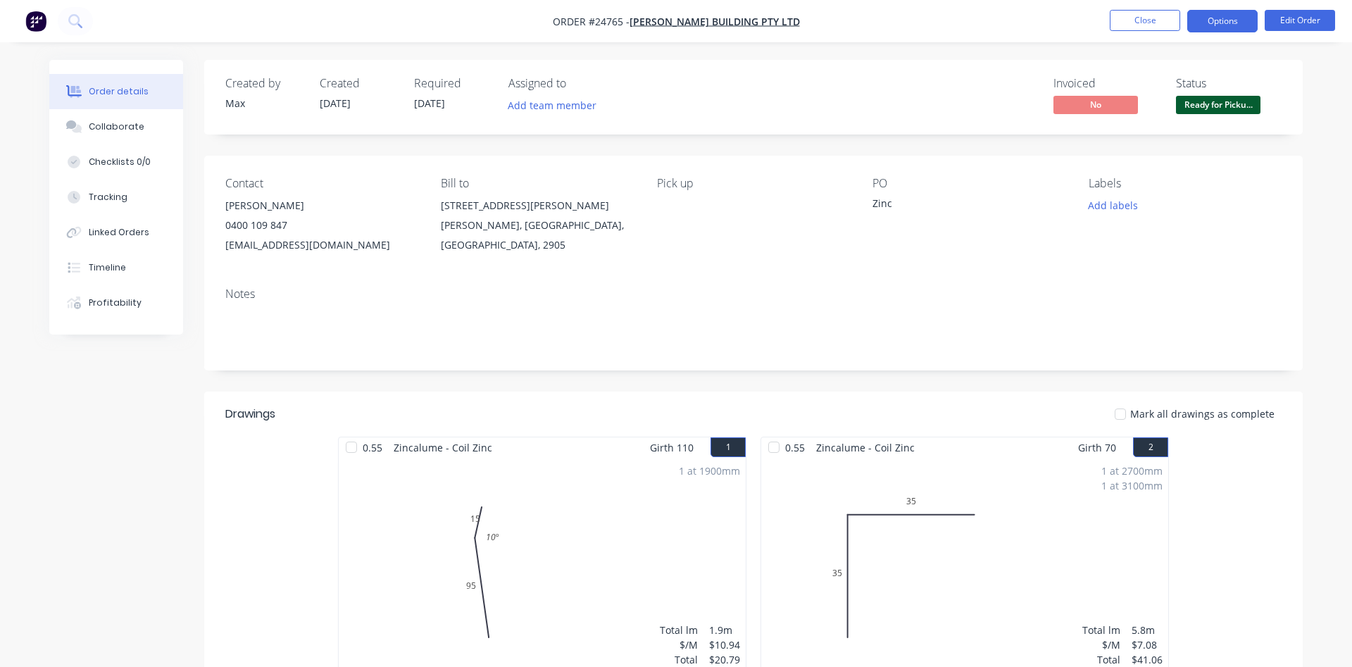
click at [1224, 18] on button "Options" at bounding box center [1222, 21] width 70 height 23
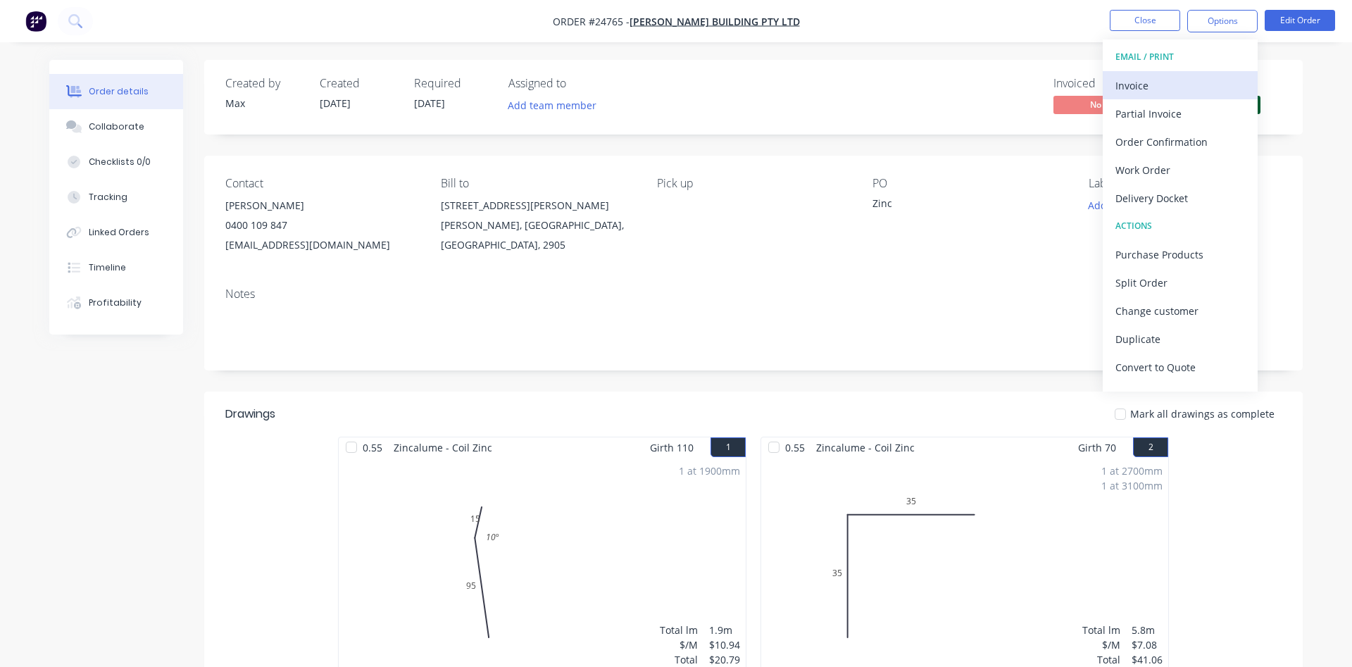
click at [1146, 81] on div "Invoice" at bounding box center [1180, 85] width 130 height 20
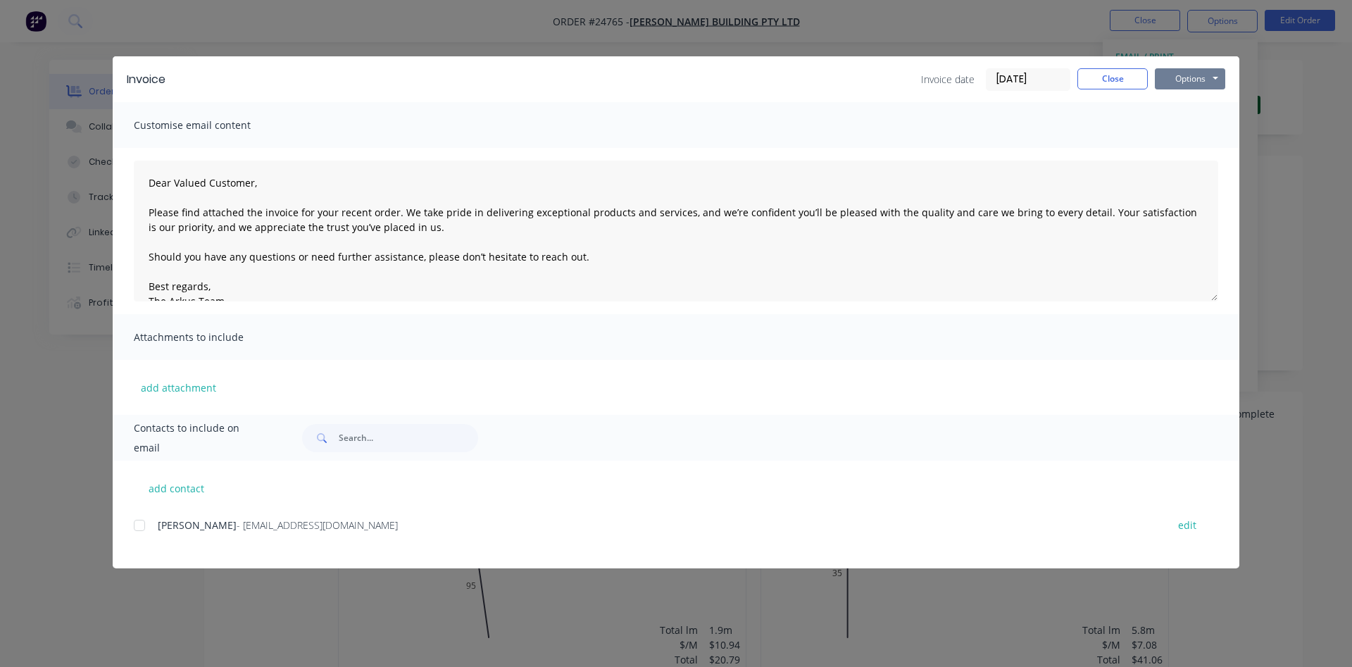
click at [1178, 81] on button "Options" at bounding box center [1190, 78] width 70 height 21
click at [1191, 133] on button "Print" at bounding box center [1200, 126] width 90 height 23
drag, startPoint x: 1106, startPoint y: 79, endPoint x: 1129, endPoint y: 46, distance: 40.4
click at [1114, 69] on button "Close" at bounding box center [1112, 78] width 70 height 21
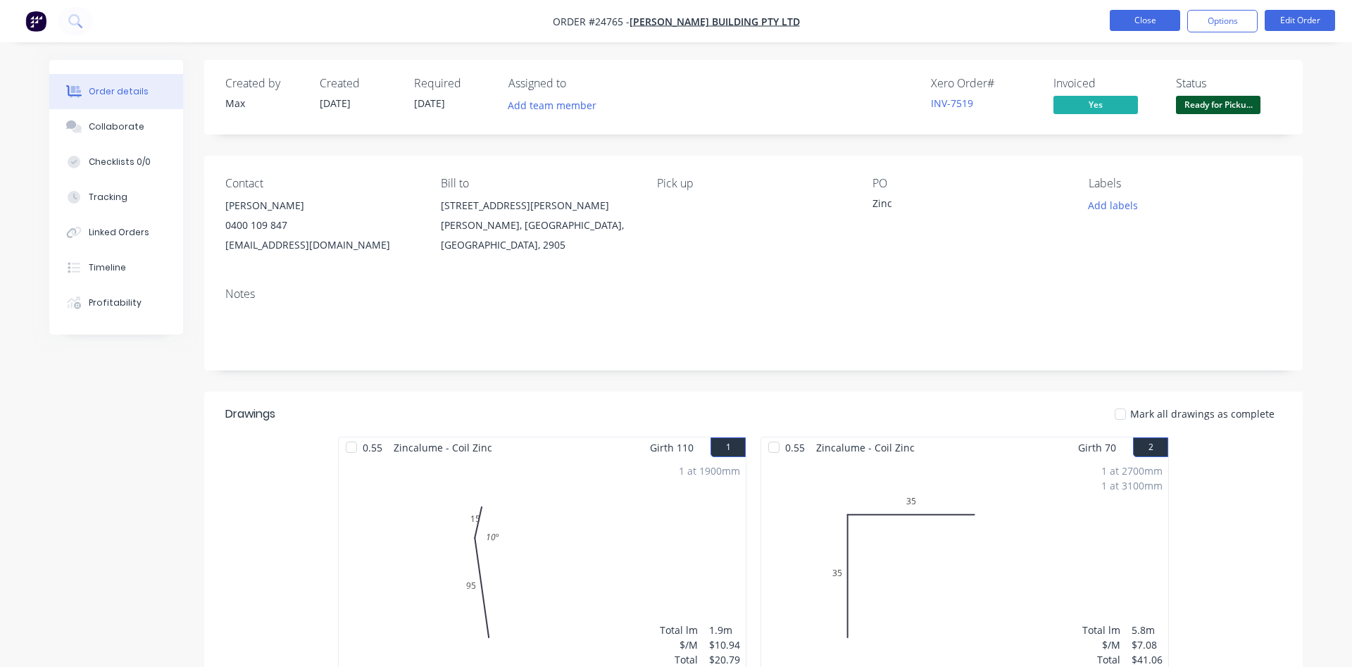
click at [1146, 17] on button "Close" at bounding box center [1145, 20] width 70 height 21
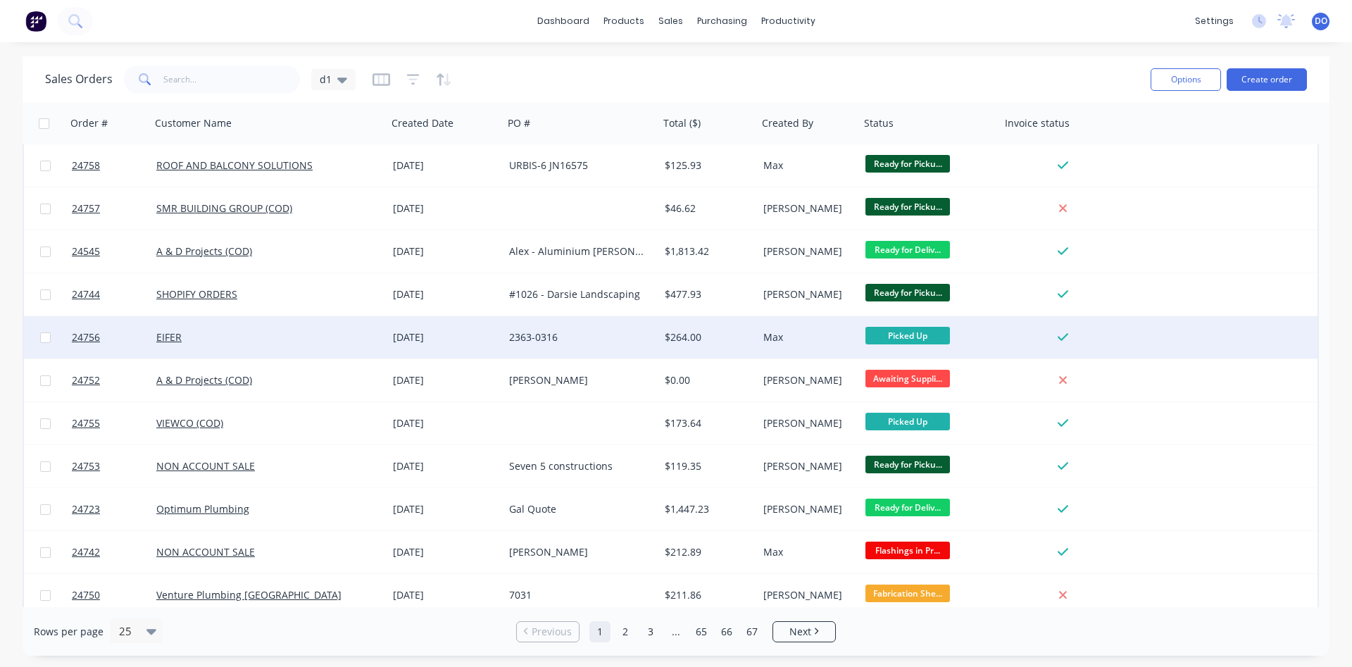
scroll to position [611, 0]
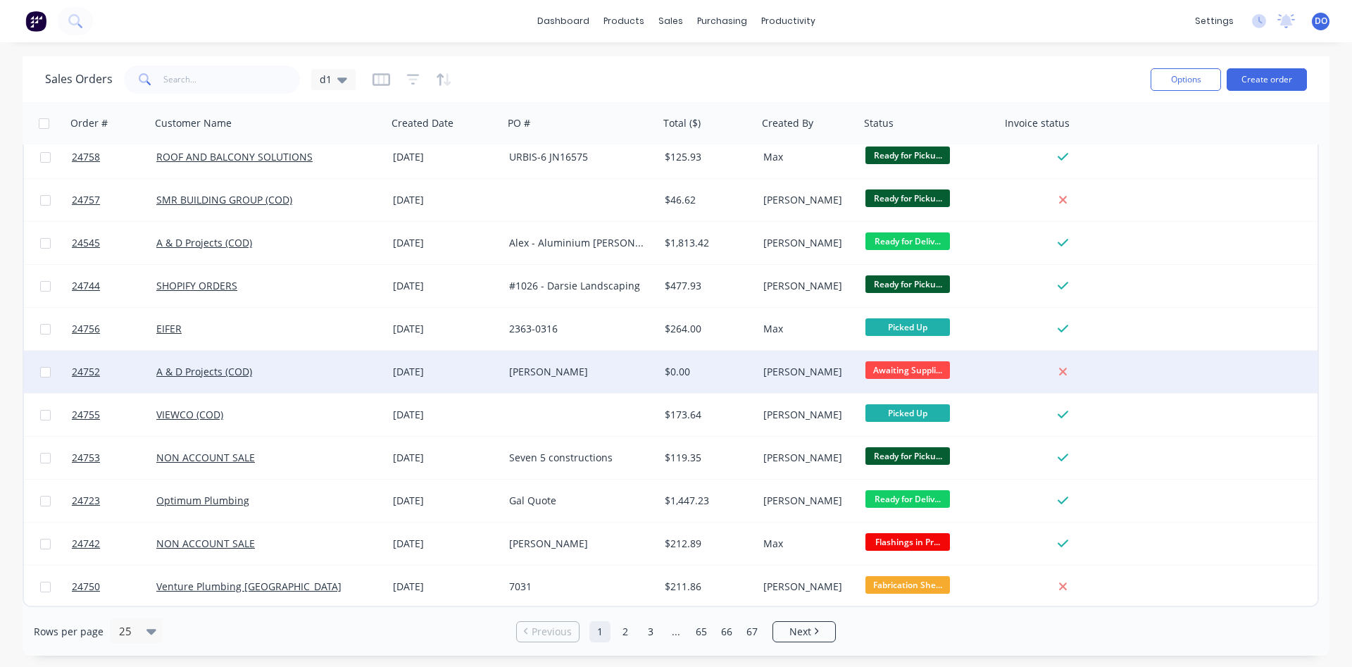
click at [831, 376] on div "[PERSON_NAME]" at bounding box center [806, 372] width 87 height 14
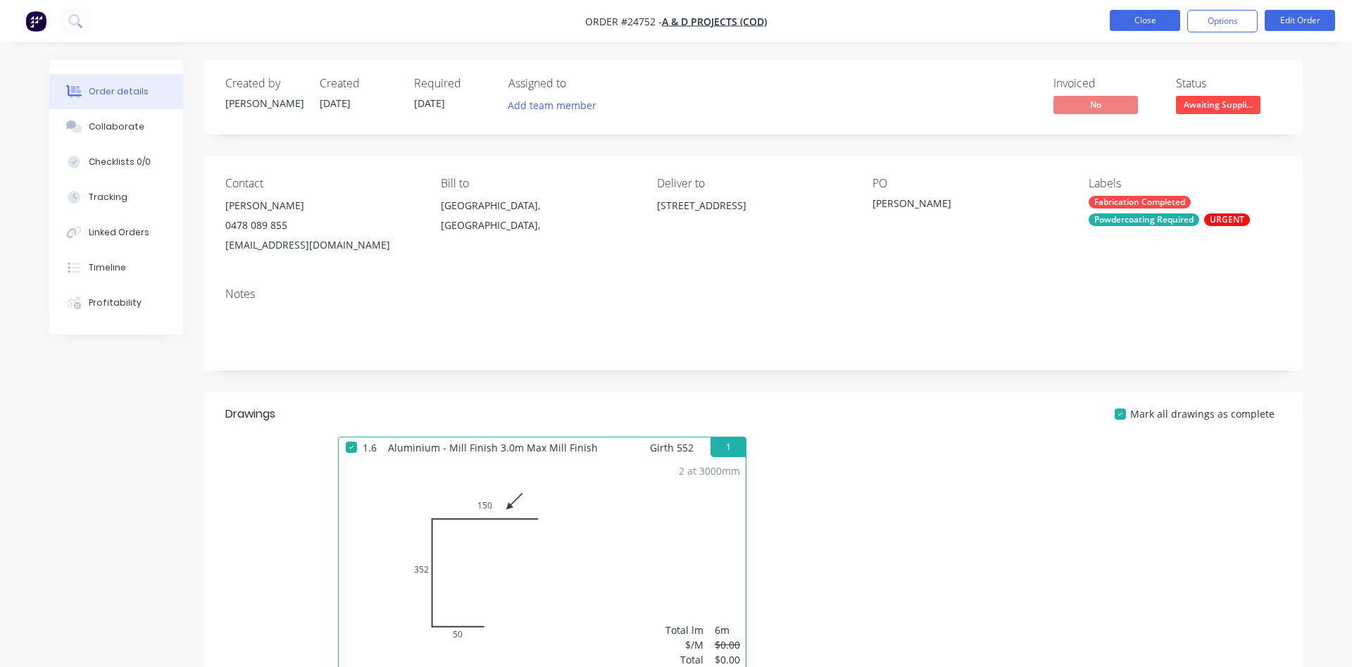
click at [1155, 18] on button "Close" at bounding box center [1145, 20] width 70 height 21
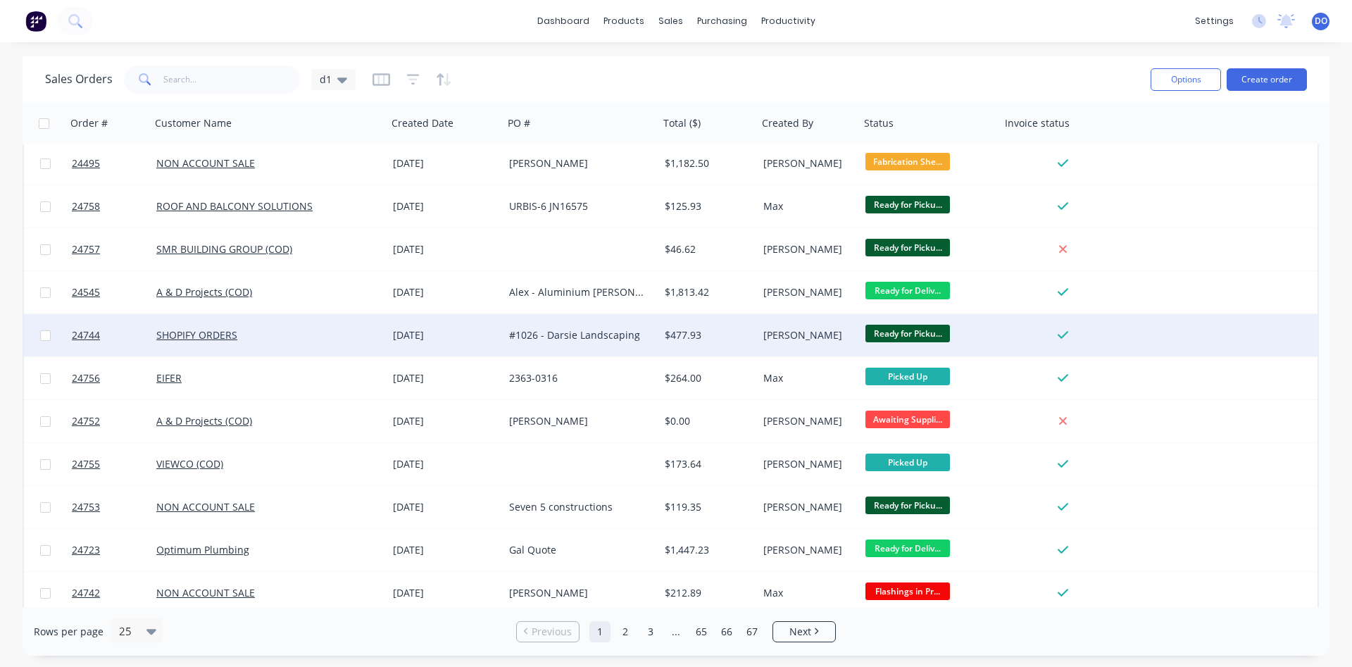
scroll to position [611, 0]
